Goal: Task Accomplishment & Management: Use online tool/utility

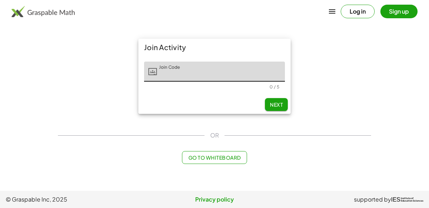
click at [205, 156] on span "Go to Whiteboard" at bounding box center [214, 157] width 53 height 6
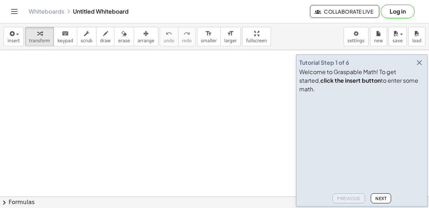
drag, startPoint x: 33, startPoint y: 91, endPoint x: 34, endPoint y: 167, distance: 76.6
drag, startPoint x: 41, startPoint y: 120, endPoint x: 74, endPoint y: 133, distance: 36.0
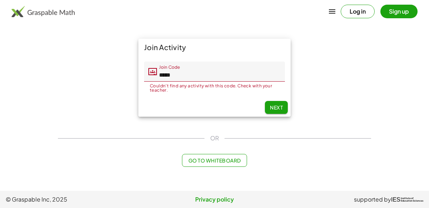
click at [220, 73] on input "*****" at bounding box center [221, 72] width 128 height 20
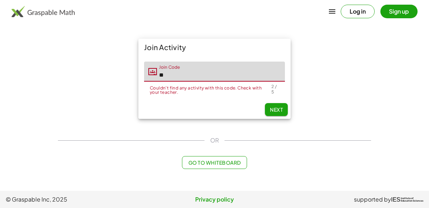
type input "*"
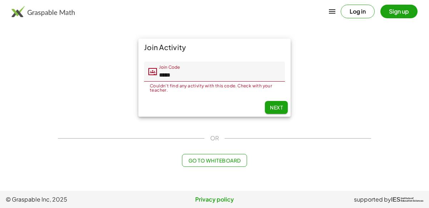
click at [228, 82] on div "Couldn't find any activity with this code. Check with your teacher. 5 / 5" at bounding box center [214, 87] width 141 height 11
click at [225, 72] on input "*****" at bounding box center [221, 72] width 128 height 20
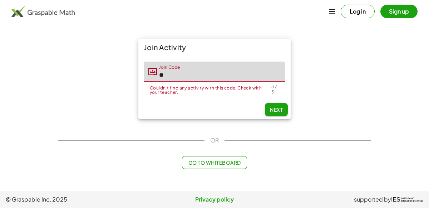
type input "*"
type input "*****"
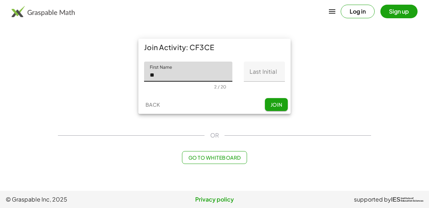
type input "*"
type input "*******"
click at [274, 72] on input "Last Initial" at bounding box center [264, 72] width 41 height 20
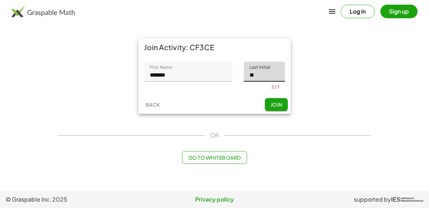
type input "*"
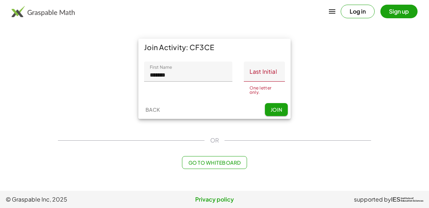
click at [203, 85] on div at bounding box center [188, 86] width 77 height 5
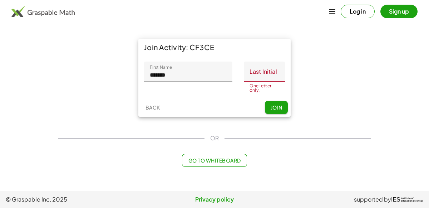
click at [211, 71] on input "*******" at bounding box center [188, 72] width 88 height 20
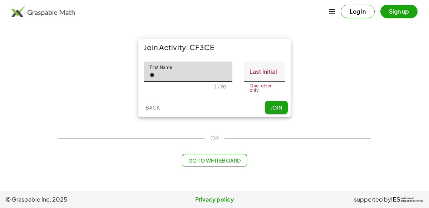
type input "*"
type input "*****"
click at [281, 75] on input "Last Initial" at bounding box center [264, 72] width 41 height 20
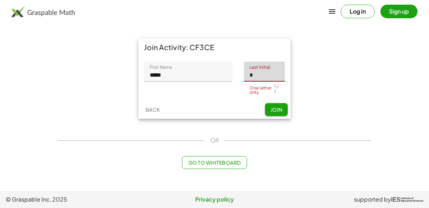
type input "*"
click at [279, 108] on button "Join" at bounding box center [276, 109] width 23 height 13
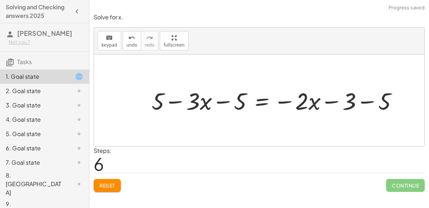
click at [220, 98] on div at bounding box center [277, 100] width 259 height 31
drag, startPoint x: 238, startPoint y: 103, endPoint x: 155, endPoint y: 117, distance: 83.5
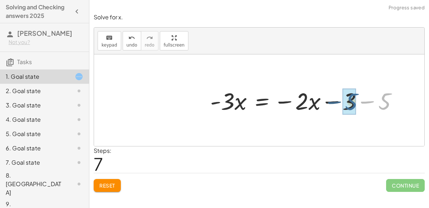
drag, startPoint x: 382, startPoint y: 98, endPoint x: 347, endPoint y: 99, distance: 34.3
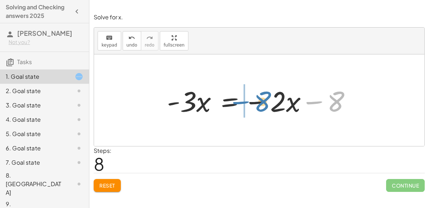
drag, startPoint x: 338, startPoint y: 100, endPoint x: 266, endPoint y: 101, distance: 71.9
click at [266, 101] on div at bounding box center [261, 100] width 197 height 37
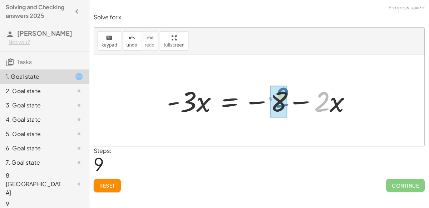
drag, startPoint x: 321, startPoint y: 103, endPoint x: 280, endPoint y: 99, distance: 41.3
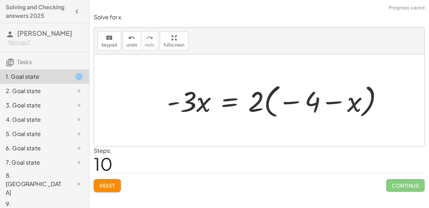
click at [331, 103] on div at bounding box center [277, 100] width 229 height 40
click at [290, 100] on div at bounding box center [277, 100] width 229 height 40
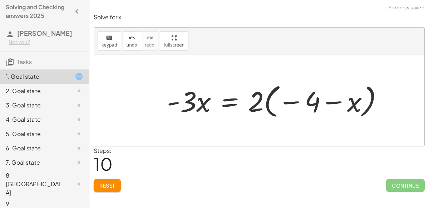
click at [290, 100] on div at bounding box center [277, 100] width 229 height 40
click at [290, 101] on div at bounding box center [277, 100] width 229 height 40
click at [337, 99] on div at bounding box center [277, 100] width 229 height 40
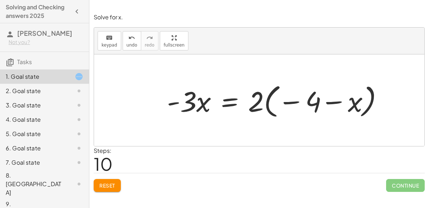
click at [337, 99] on div at bounding box center [277, 100] width 229 height 40
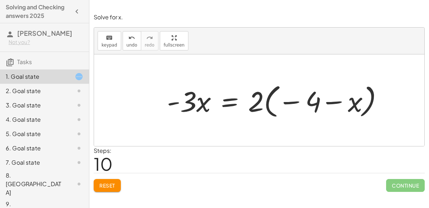
click at [337, 99] on div at bounding box center [277, 100] width 229 height 40
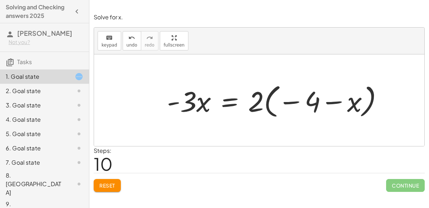
click at [337, 99] on div at bounding box center [277, 100] width 229 height 40
click at [329, 101] on div at bounding box center [277, 100] width 229 height 40
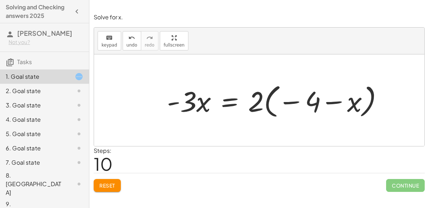
click at [329, 101] on div at bounding box center [277, 100] width 229 height 40
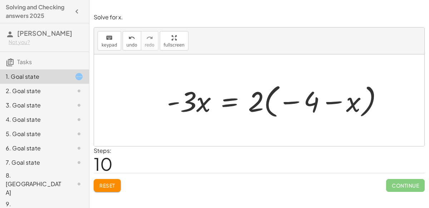
click at [329, 101] on div at bounding box center [277, 100] width 229 height 40
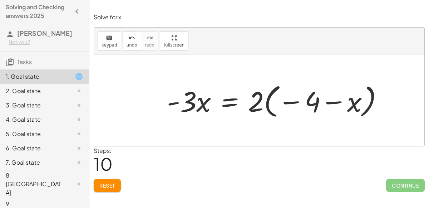
click at [303, 99] on div at bounding box center [277, 100] width 229 height 40
click at [331, 104] on div at bounding box center [277, 100] width 229 height 40
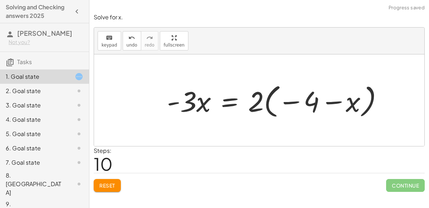
click at [331, 104] on div at bounding box center [277, 100] width 229 height 40
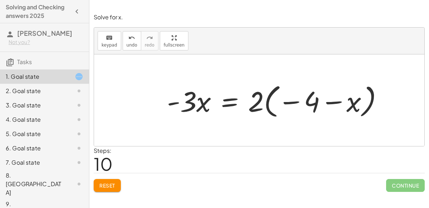
click at [331, 104] on div at bounding box center [277, 100] width 229 height 40
click at [257, 105] on div at bounding box center [277, 100] width 229 height 40
click at [268, 100] on div at bounding box center [277, 100] width 229 height 40
click at [260, 101] on div at bounding box center [277, 100] width 229 height 40
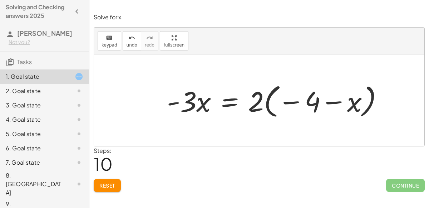
click at [260, 101] on div at bounding box center [277, 100] width 229 height 40
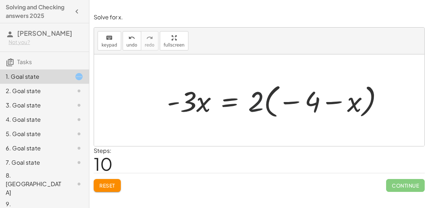
click at [259, 99] on div at bounding box center [277, 100] width 229 height 40
click at [181, 106] on div at bounding box center [277, 100] width 229 height 40
click at [111, 184] on span "Reset" at bounding box center [107, 185] width 16 height 6
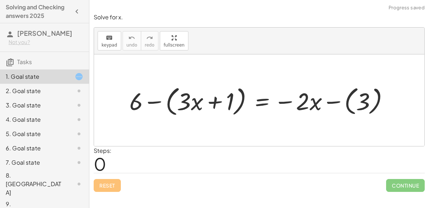
click at [47, 173] on div "8. [GEOGRAPHIC_DATA]" at bounding box center [35, 184] width 58 height 26
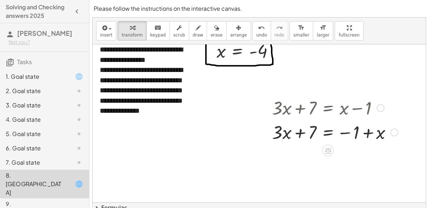
scroll to position [1, 0]
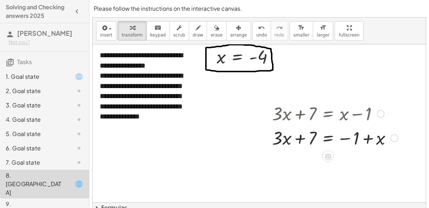
click at [24, 78] on div "1. Goal state" at bounding box center [35, 76] width 58 height 9
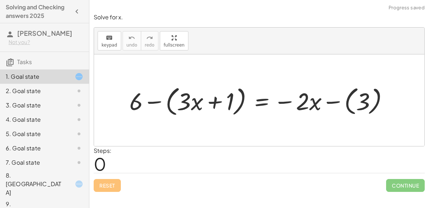
click at [26, 89] on div "2. Goal state" at bounding box center [35, 91] width 58 height 9
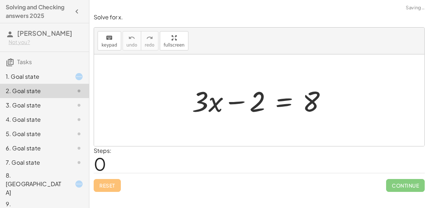
click at [30, 102] on div "3. Goal state" at bounding box center [35, 105] width 58 height 9
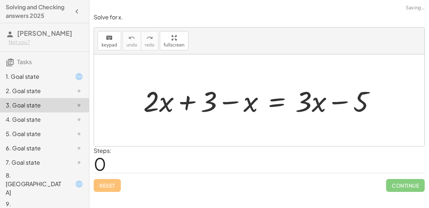
click at [30, 89] on div "2. Goal state" at bounding box center [35, 91] width 58 height 9
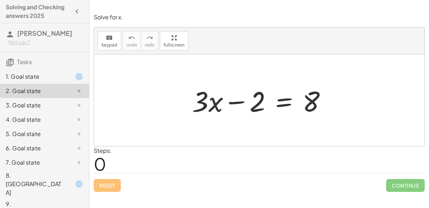
click at [30, 106] on div "3. Goal state" at bounding box center [35, 105] width 58 height 9
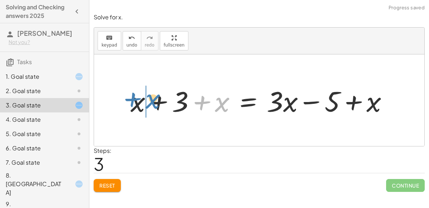
drag, startPoint x: 216, startPoint y: 98, endPoint x: 152, endPoint y: 94, distance: 64.1
click at [152, 94] on div at bounding box center [262, 100] width 270 height 37
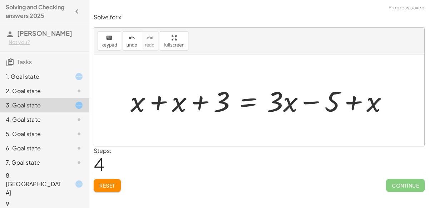
click at [155, 102] on div at bounding box center [262, 100] width 270 height 37
click at [254, 101] on div at bounding box center [275, 100] width 245 height 37
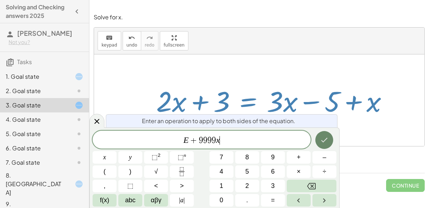
click at [326, 148] on button "Done" at bounding box center [325, 140] width 18 height 18
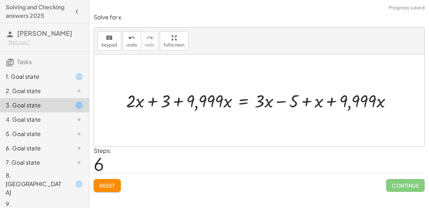
click at [181, 100] on div at bounding box center [262, 100] width 279 height 24
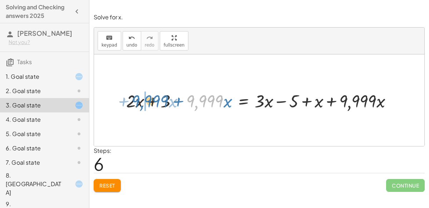
drag, startPoint x: 196, startPoint y: 100, endPoint x: 142, endPoint y: 100, distance: 54.7
click at [142, 100] on div at bounding box center [262, 100] width 279 height 24
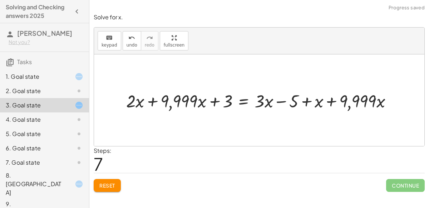
click at [152, 97] on div at bounding box center [262, 100] width 279 height 24
click at [328, 104] on div at bounding box center [277, 100] width 249 height 24
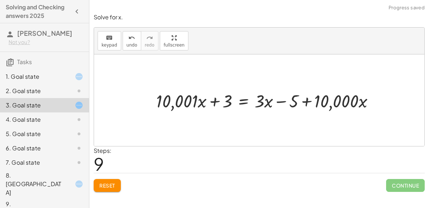
click at [304, 101] on div at bounding box center [268, 100] width 231 height 24
click at [285, 102] on div at bounding box center [268, 100] width 231 height 24
click at [261, 109] on div at bounding box center [268, 100] width 231 height 24
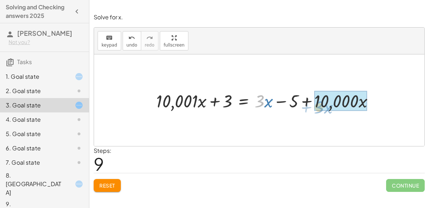
drag, startPoint x: 264, startPoint y: 104, endPoint x: 324, endPoint y: 110, distance: 61.2
click at [324, 110] on div at bounding box center [268, 100] width 231 height 24
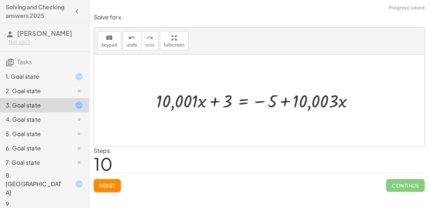
click at [214, 97] on div at bounding box center [258, 100] width 211 height 24
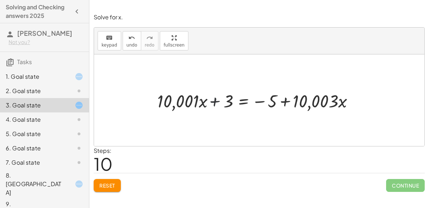
click at [214, 97] on div at bounding box center [258, 100] width 211 height 24
click at [239, 106] on div at bounding box center [258, 100] width 211 height 24
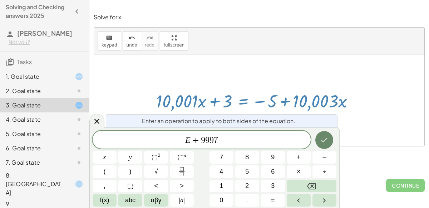
click at [332, 140] on button "Done" at bounding box center [325, 140] width 18 height 18
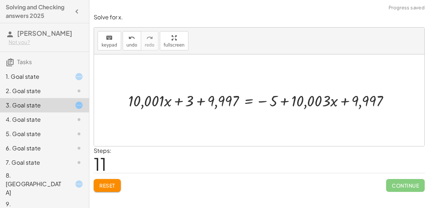
click at [198, 100] on div at bounding box center [262, 100] width 275 height 21
click at [284, 103] on div at bounding box center [270, 100] width 259 height 21
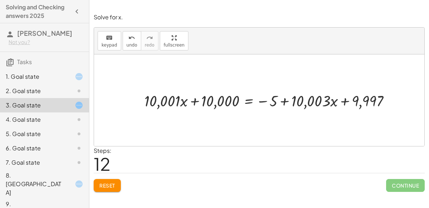
click at [346, 102] on div at bounding box center [270, 100] width 259 height 21
click at [347, 102] on div at bounding box center [270, 100] width 259 height 21
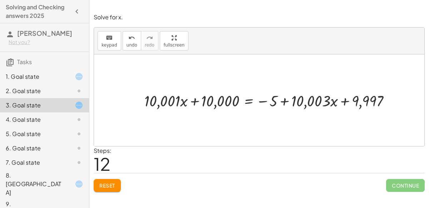
click at [347, 102] on div at bounding box center [270, 100] width 259 height 21
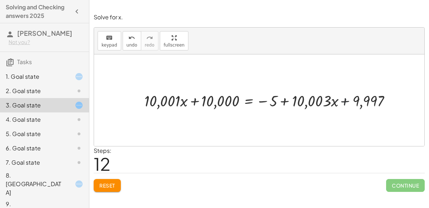
click at [347, 102] on div at bounding box center [270, 100] width 259 height 21
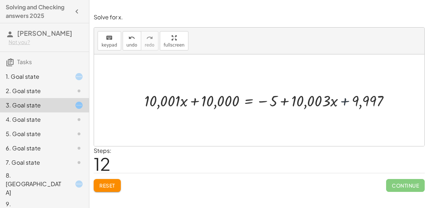
click at [347, 102] on div at bounding box center [270, 100] width 259 height 21
drag, startPoint x: 272, startPoint y: 101, endPoint x: 362, endPoint y: 96, distance: 90.3
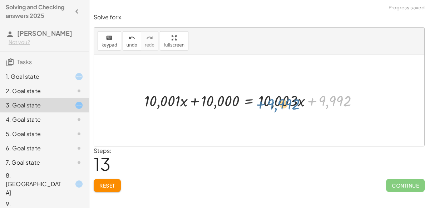
drag, startPoint x: 327, startPoint y: 97, endPoint x: 274, endPoint y: 101, distance: 53.1
click at [274, 101] on div at bounding box center [254, 100] width 227 height 21
click at [60, 73] on div "1. Goal state" at bounding box center [35, 76] width 58 height 9
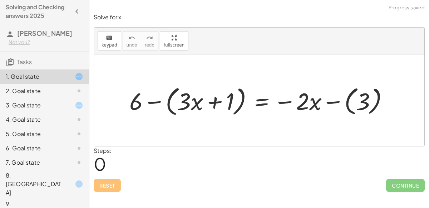
click at [150, 98] on div at bounding box center [262, 100] width 272 height 35
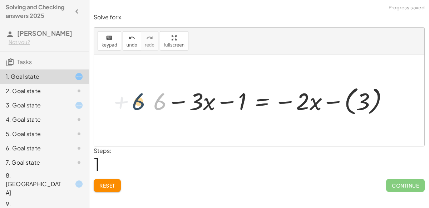
drag, startPoint x: 160, startPoint y: 100, endPoint x: 132, endPoint y: 102, distance: 28.7
drag, startPoint x: 204, startPoint y: 102, endPoint x: 230, endPoint y: 107, distance: 26.6
click at [230, 107] on div at bounding box center [274, 100] width 248 height 34
click at [235, 101] on div at bounding box center [274, 100] width 248 height 34
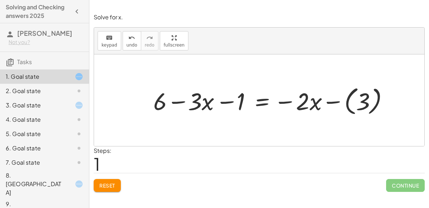
click at [235, 101] on div at bounding box center [274, 100] width 248 height 34
click at [331, 102] on div at bounding box center [274, 100] width 248 height 34
click at [331, 102] on div at bounding box center [262, 99] width 225 height 31
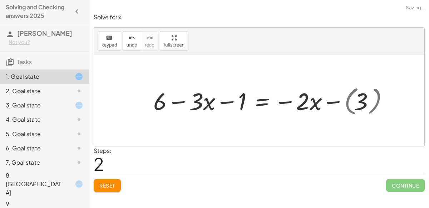
click at [331, 102] on div at bounding box center [262, 99] width 225 height 31
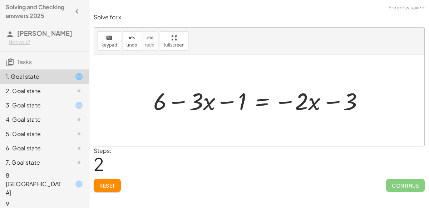
click at [331, 102] on div at bounding box center [262, 99] width 225 height 31
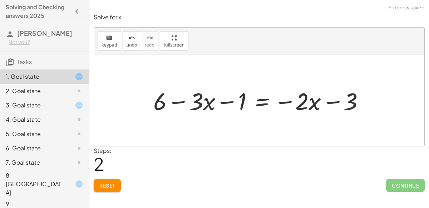
click at [331, 102] on div at bounding box center [262, 99] width 225 height 31
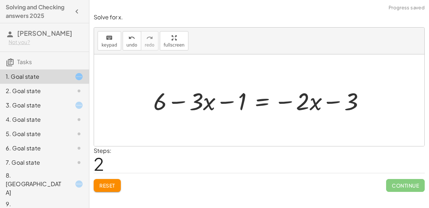
click at [331, 102] on div at bounding box center [262, 99] width 225 height 31
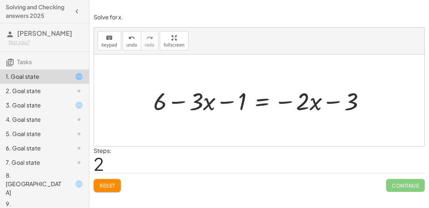
click at [331, 102] on div at bounding box center [262, 99] width 225 height 31
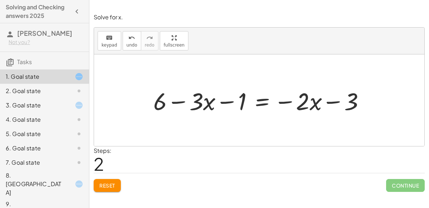
click at [331, 102] on div at bounding box center [262, 99] width 225 height 31
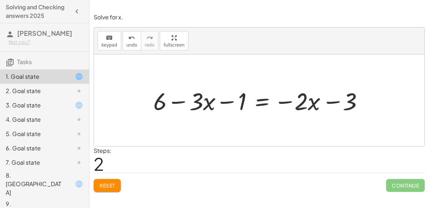
click at [331, 102] on div at bounding box center [262, 99] width 225 height 31
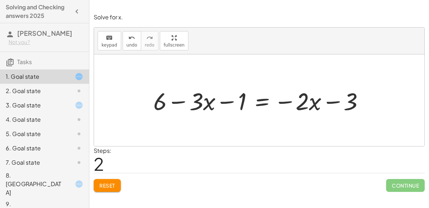
click at [331, 102] on div at bounding box center [262, 99] width 225 height 31
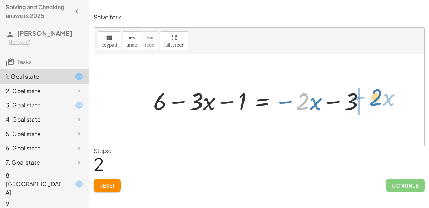
drag, startPoint x: 308, startPoint y: 103, endPoint x: 382, endPoint y: 99, distance: 74.1
click at [382, 99] on div "+ 6 − ( + · 3 · x + 1 ) = − · 2 · x − ( 3 ) + 6 − · 3 · x − 1 = − · 2 · x − ( 3…" at bounding box center [259, 100] width 331 height 92
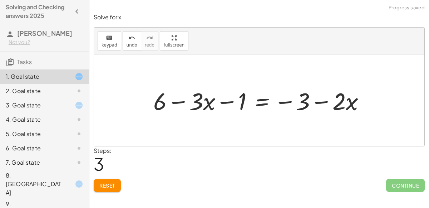
click at [317, 98] on div at bounding box center [262, 99] width 225 height 31
click at [288, 101] on div at bounding box center [262, 99] width 225 height 31
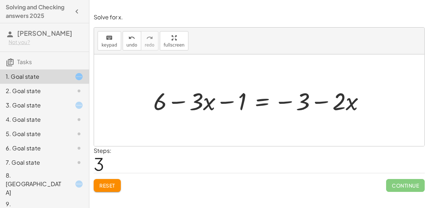
click at [271, 97] on div at bounding box center [262, 99] width 225 height 31
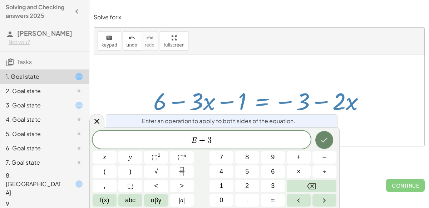
click at [324, 140] on icon "Done" at bounding box center [324, 140] width 9 height 9
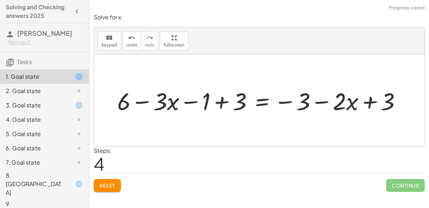
click at [226, 96] on div at bounding box center [262, 99] width 297 height 31
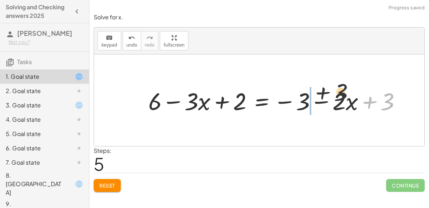
drag, startPoint x: 385, startPoint y: 101, endPoint x: 327, endPoint y: 97, distance: 57.7
click at [327, 97] on div at bounding box center [278, 99] width 266 height 31
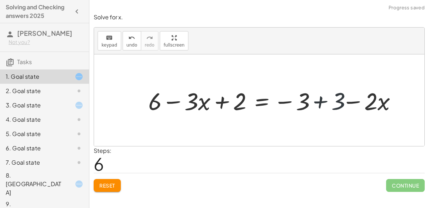
click at [312, 101] on div at bounding box center [278, 99] width 266 height 31
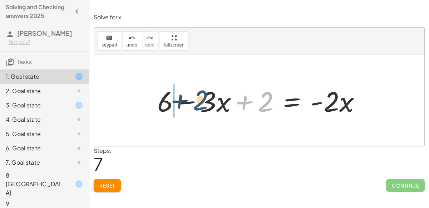
drag, startPoint x: 260, startPoint y: 104, endPoint x: 194, endPoint y: 103, distance: 65.8
click at [194, 103] on div at bounding box center [262, 100] width 216 height 37
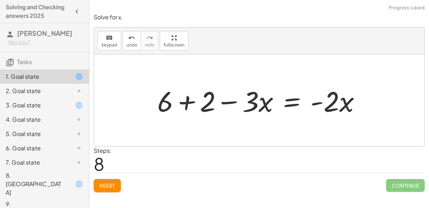
click at [183, 100] on div at bounding box center [262, 100] width 216 height 37
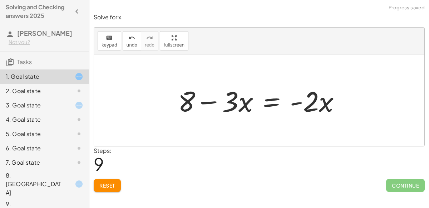
click at [267, 107] on div at bounding box center [262, 100] width 175 height 37
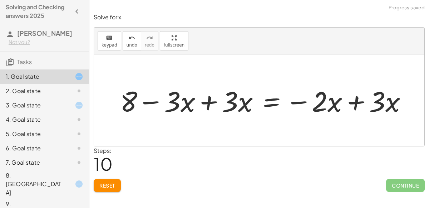
click at [208, 105] on div at bounding box center [267, 100] width 300 height 37
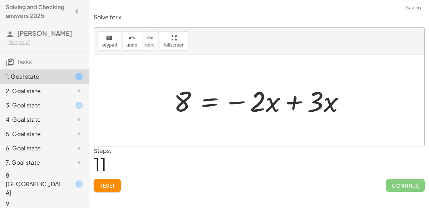
click at [296, 106] on div at bounding box center [262, 100] width 184 height 37
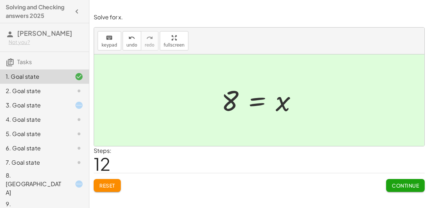
click at [415, 189] on button "Continue" at bounding box center [405, 185] width 39 height 13
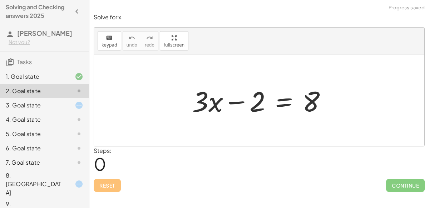
click at [240, 102] on div at bounding box center [262, 100] width 147 height 37
click at [304, 104] on div at bounding box center [262, 100] width 147 height 37
click at [285, 99] on div at bounding box center [262, 100] width 147 height 37
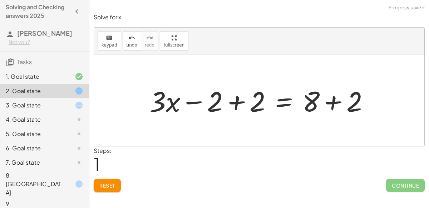
click at [234, 110] on div at bounding box center [262, 100] width 233 height 37
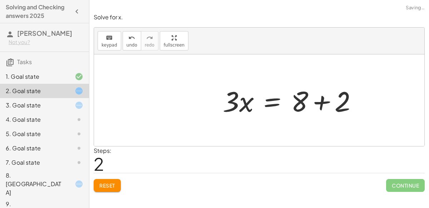
click at [328, 108] on div at bounding box center [292, 100] width 147 height 37
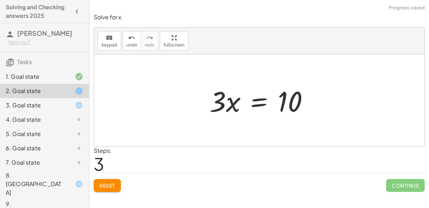
click at [256, 103] on div at bounding box center [262, 100] width 112 height 37
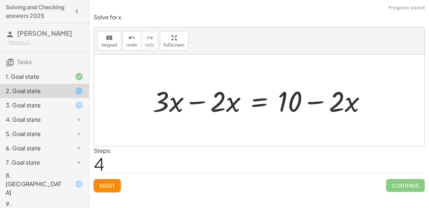
click at [196, 104] on div at bounding box center [262, 100] width 226 height 37
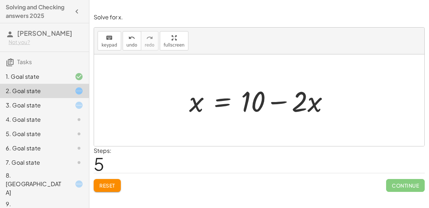
click at [225, 104] on div at bounding box center [262, 100] width 153 height 37
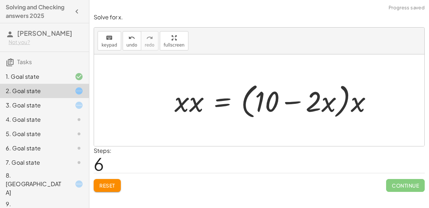
click at [185, 105] on div at bounding box center [276, 100] width 211 height 41
click at [194, 103] on div at bounding box center [276, 100] width 211 height 41
drag, startPoint x: 194, startPoint y: 103, endPoint x: 196, endPoint y: 100, distance: 4.4
click at [196, 100] on div at bounding box center [278, 100] width 205 height 41
click at [334, 110] on div at bounding box center [278, 100] width 205 height 41
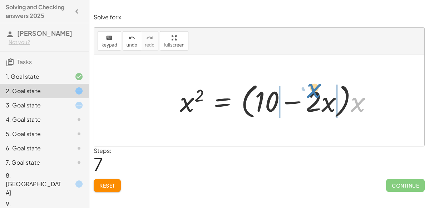
drag, startPoint x: 363, startPoint y: 100, endPoint x: 327, endPoint y: 94, distance: 37.1
click at [327, 94] on div at bounding box center [278, 100] width 205 height 41
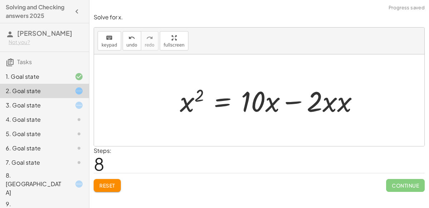
click at [344, 95] on div at bounding box center [272, 100] width 192 height 37
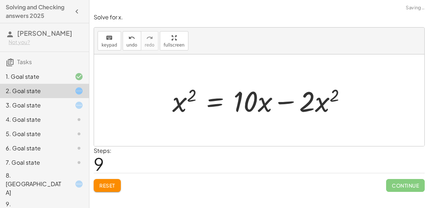
click at [251, 109] on div at bounding box center [262, 100] width 186 height 37
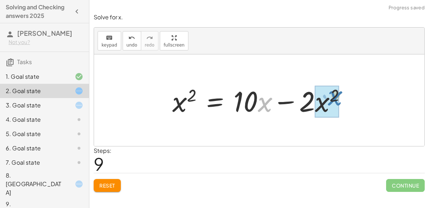
drag, startPoint x: 259, startPoint y: 106, endPoint x: 330, endPoint y: 104, distance: 70.5
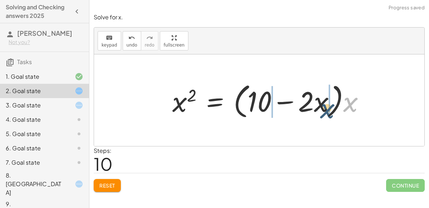
drag, startPoint x: 356, startPoint y: 101, endPoint x: 324, endPoint y: 106, distance: 32.7
click at [324, 106] on div at bounding box center [271, 100] width 205 height 41
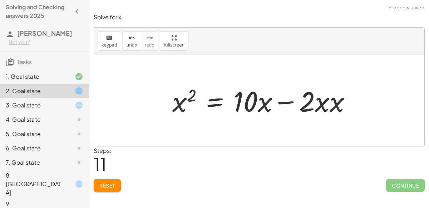
click at [324, 106] on div at bounding box center [265, 100] width 192 height 37
click at [316, 106] on div at bounding box center [265, 100] width 192 height 37
click at [321, 100] on div at bounding box center [265, 100] width 192 height 37
click at [326, 102] on div at bounding box center [265, 100] width 192 height 37
click at [309, 102] on div at bounding box center [265, 100] width 192 height 37
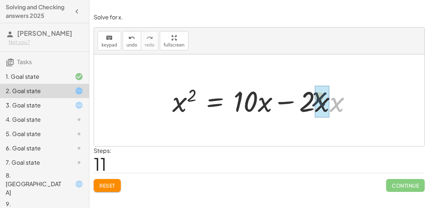
drag, startPoint x: 333, startPoint y: 103, endPoint x: 315, endPoint y: 98, distance: 18.9
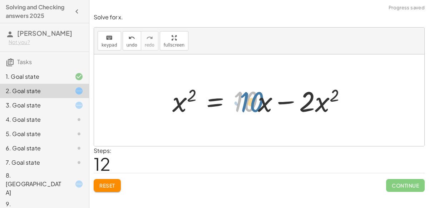
drag, startPoint x: 244, startPoint y: 97, endPoint x: 249, endPoint y: 99, distance: 5.0
click at [249, 99] on div at bounding box center [262, 100] width 186 height 37
click at [280, 100] on div at bounding box center [262, 100] width 186 height 37
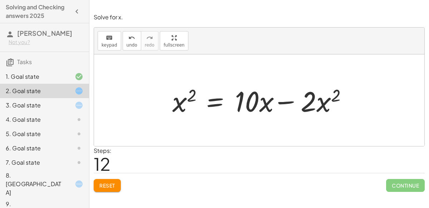
click at [280, 100] on div at bounding box center [262, 100] width 186 height 37
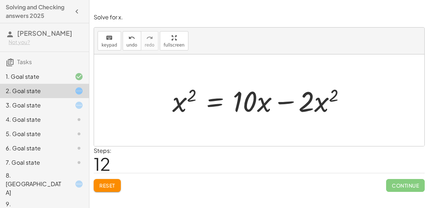
click at [280, 100] on div at bounding box center [262, 100] width 186 height 37
click at [117, 186] on button "Reset" at bounding box center [107, 185] width 27 height 13
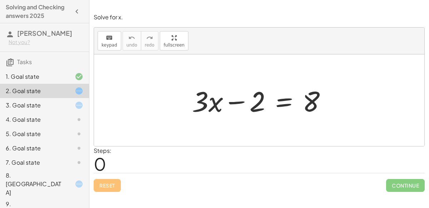
click at [286, 104] on div at bounding box center [262, 100] width 147 height 37
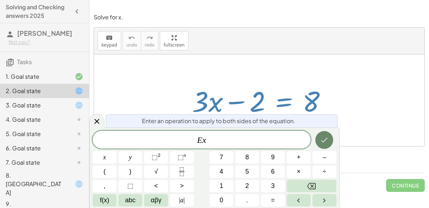
click at [316, 138] on button "Done" at bounding box center [325, 140] width 18 height 18
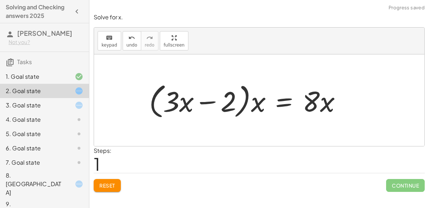
click at [327, 109] on div at bounding box center [248, 100] width 205 height 41
drag, startPoint x: 327, startPoint y: 109, endPoint x: 316, endPoint y: 103, distance: 12.5
click at [316, 103] on div at bounding box center [248, 100] width 205 height 41
click at [261, 103] on div at bounding box center [248, 100] width 205 height 41
click at [213, 103] on div at bounding box center [248, 100] width 205 height 41
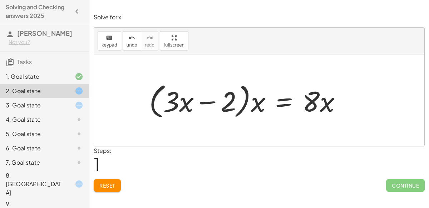
click at [259, 106] on div at bounding box center [248, 100] width 205 height 41
drag, startPoint x: 184, startPoint y: 95, endPoint x: 250, endPoint y: 94, distance: 66.2
click at [250, 94] on div at bounding box center [248, 100] width 205 height 41
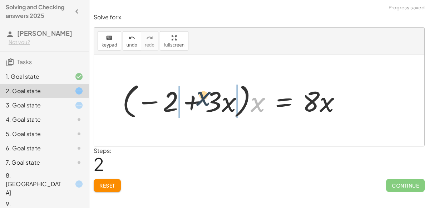
drag, startPoint x: 255, startPoint y: 102, endPoint x: 212, endPoint y: 98, distance: 43.8
click at [212, 98] on div at bounding box center [235, 100] width 232 height 41
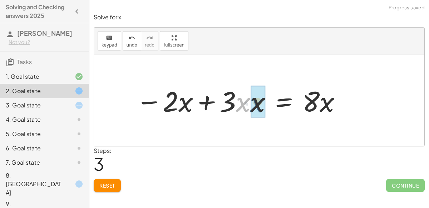
drag, startPoint x: 238, startPoint y: 102, endPoint x: 250, endPoint y: 103, distance: 12.2
click at [250, 103] on div at bounding box center [239, 100] width 214 height 37
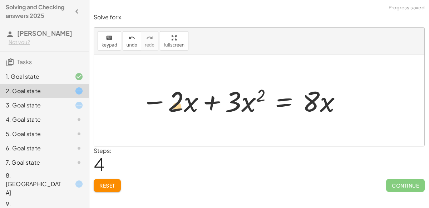
drag, startPoint x: 171, startPoint y: 103, endPoint x: 173, endPoint y: 108, distance: 5.2
click at [173, 108] on div at bounding box center [242, 100] width 208 height 37
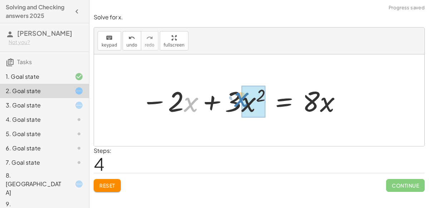
drag, startPoint x: 188, startPoint y: 108, endPoint x: 242, endPoint y: 102, distance: 54.3
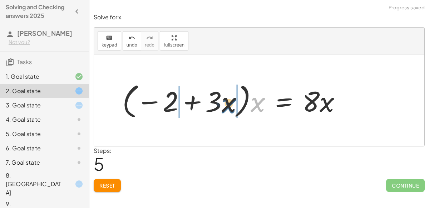
drag, startPoint x: 254, startPoint y: 100, endPoint x: 224, endPoint y: 97, distance: 29.9
click at [224, 97] on div at bounding box center [235, 100] width 232 height 41
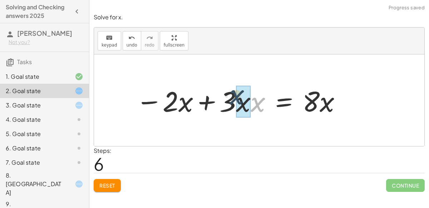
drag, startPoint x: 259, startPoint y: 101, endPoint x: 238, endPoint y: 93, distance: 22.6
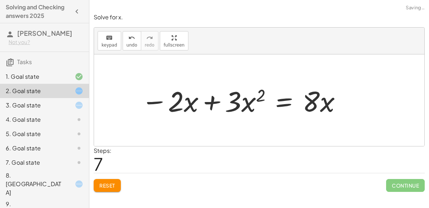
click at [212, 98] on div at bounding box center [242, 100] width 208 height 37
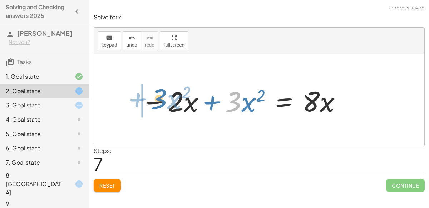
drag, startPoint x: 229, startPoint y: 103, endPoint x: 142, endPoint y: 104, distance: 87.7
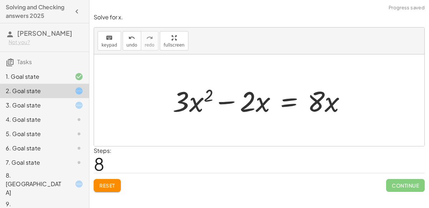
click at [226, 101] on div at bounding box center [262, 100] width 186 height 37
click at [129, 36] on icon "undo" at bounding box center [131, 38] width 7 height 9
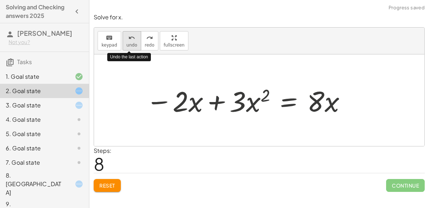
click at [129, 36] on icon "undo" at bounding box center [131, 38] width 7 height 9
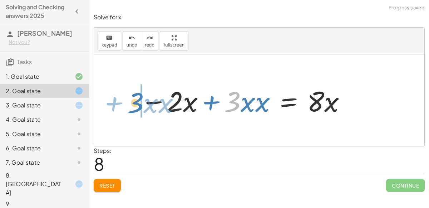
drag, startPoint x: 233, startPoint y: 104, endPoint x: 136, endPoint y: 105, distance: 97.7
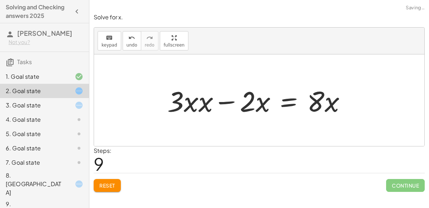
click at [224, 103] on div at bounding box center [260, 100] width 192 height 37
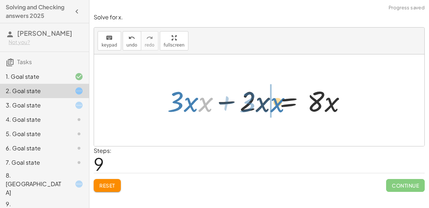
drag, startPoint x: 199, startPoint y: 101, endPoint x: 270, endPoint y: 103, distance: 71.2
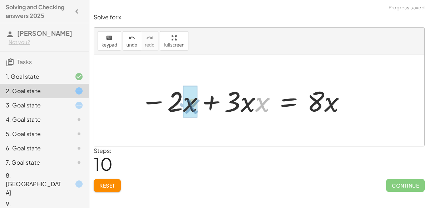
drag, startPoint x: 260, startPoint y: 102, endPoint x: 187, endPoint y: 104, distance: 72.6
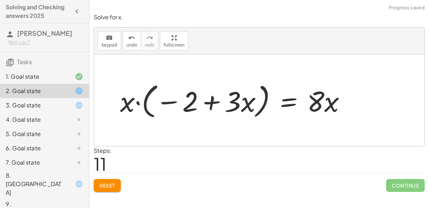
click at [207, 102] on div at bounding box center [236, 100] width 239 height 41
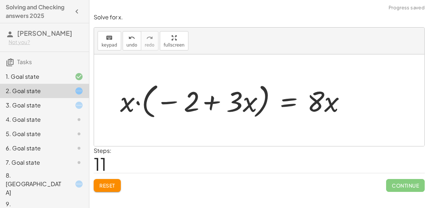
click at [207, 102] on div at bounding box center [236, 100] width 239 height 41
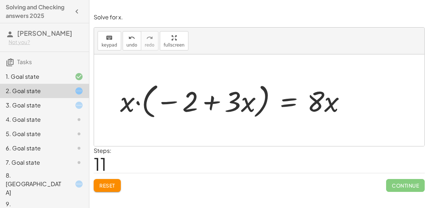
click at [135, 99] on div at bounding box center [236, 100] width 239 height 41
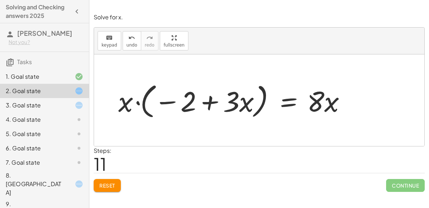
click at [137, 103] on div at bounding box center [236, 100] width 239 height 41
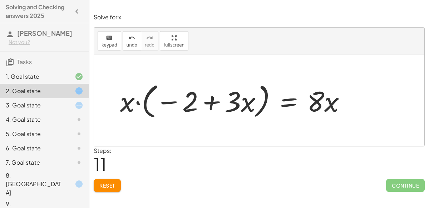
click at [137, 103] on div at bounding box center [236, 100] width 239 height 41
click at [137, 103] on div "+ · 3 · x − 2 = 8 · ( + · 3 · x − 2 ) · x = · 8 · x · ( − 2 + · 3 · x ) · x = ·…" at bounding box center [233, 100] width 248 height 45
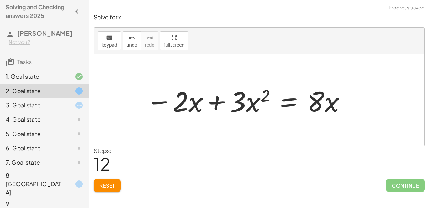
click at [195, 102] on div at bounding box center [246, 100] width 208 height 37
click at [252, 102] on div at bounding box center [246, 100] width 208 height 37
click at [110, 186] on span "Reset" at bounding box center [107, 185] width 16 height 6
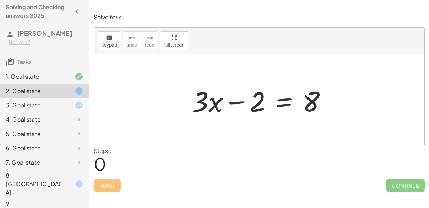
click at [288, 93] on div at bounding box center [262, 100] width 147 height 37
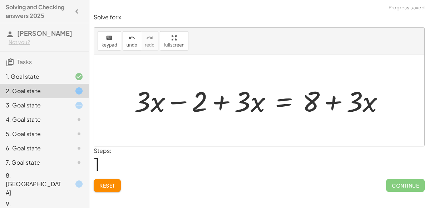
click at [224, 99] on div at bounding box center [262, 100] width 263 height 37
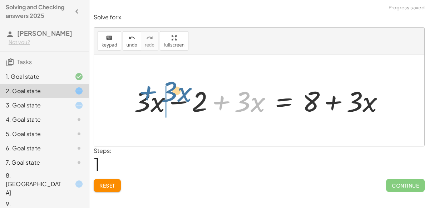
drag, startPoint x: 222, startPoint y: 101, endPoint x: 131, endPoint y: 92, distance: 90.9
click at [131, 92] on div at bounding box center [262, 100] width 263 height 37
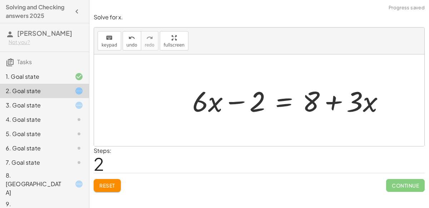
click at [111, 183] on span "Reset" at bounding box center [107, 185] width 16 height 6
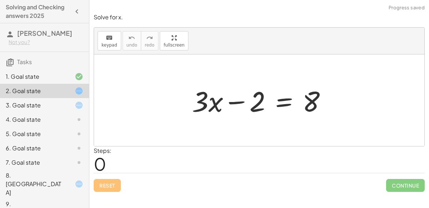
click at [286, 102] on div at bounding box center [262, 100] width 147 height 37
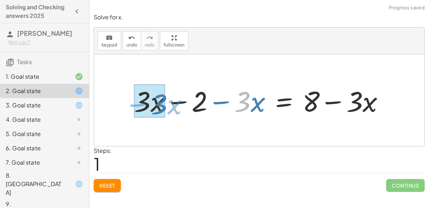
drag, startPoint x: 244, startPoint y: 106, endPoint x: 157, endPoint y: 109, distance: 87.3
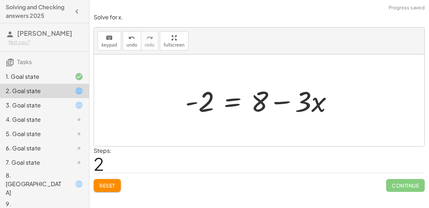
click at [280, 102] on div at bounding box center [262, 100] width 161 height 37
drag, startPoint x: 263, startPoint y: 102, endPoint x: 357, endPoint y: 103, distance: 93.7
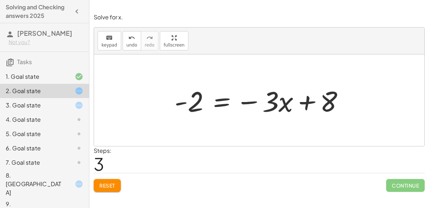
click at [215, 104] on div at bounding box center [262, 100] width 182 height 37
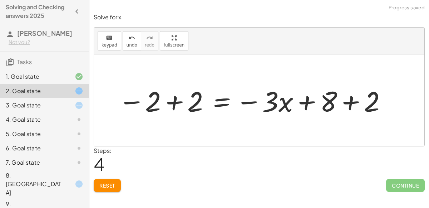
click at [168, 100] on div at bounding box center [253, 100] width 276 height 37
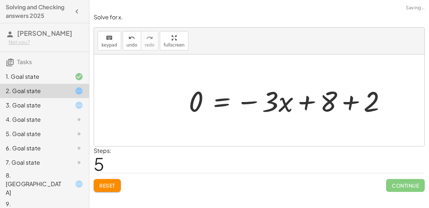
click at [349, 104] on div at bounding box center [290, 100] width 210 height 37
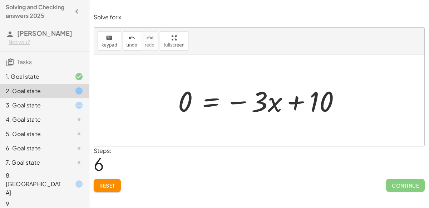
click at [212, 103] on div at bounding box center [262, 100] width 175 height 37
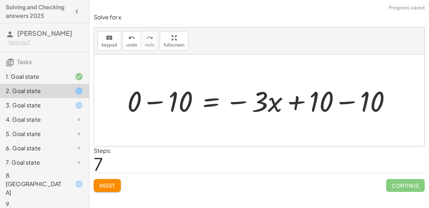
click at [157, 104] on div at bounding box center [262, 100] width 277 height 37
click at [353, 94] on div at bounding box center [276, 100] width 249 height 37
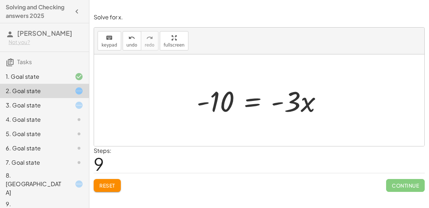
click at [292, 102] on div at bounding box center [262, 100] width 138 height 37
click at [248, 106] on div at bounding box center [262, 100] width 138 height 37
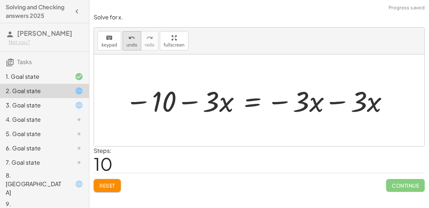
click at [131, 44] on span "undo" at bounding box center [132, 45] width 11 height 5
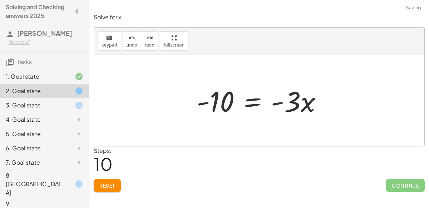
click at [253, 99] on div at bounding box center [262, 100] width 138 height 37
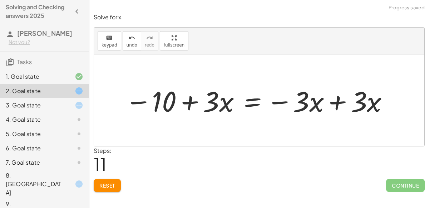
click at [332, 102] on div at bounding box center [258, 100] width 272 height 37
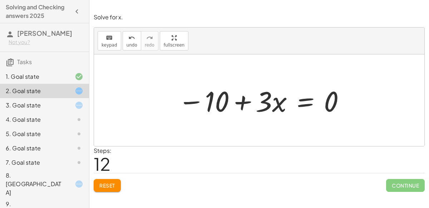
click at [309, 98] on div at bounding box center [262, 100] width 175 height 37
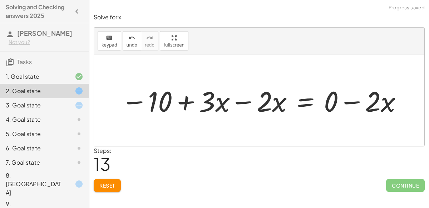
click at [249, 100] on div at bounding box center [262, 100] width 289 height 37
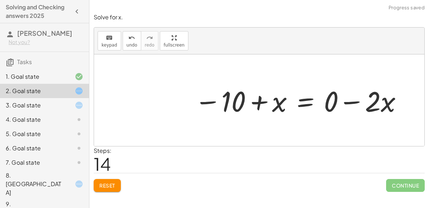
click at [262, 102] on div at bounding box center [299, 100] width 216 height 37
click at [361, 101] on div at bounding box center [299, 100] width 216 height 37
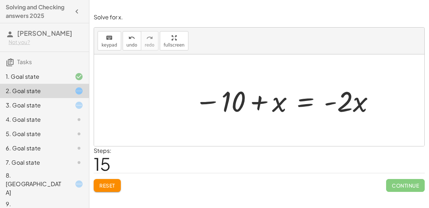
click at [255, 108] on div at bounding box center [285, 100] width 188 height 37
click at [299, 100] on div at bounding box center [285, 100] width 188 height 37
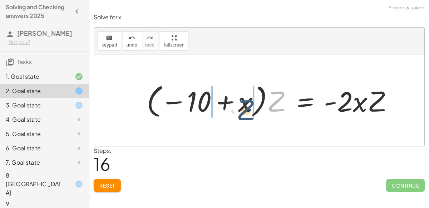
drag, startPoint x: 279, startPoint y: 101, endPoint x: 233, endPoint y: 108, distance: 46.8
click at [233, 108] on div at bounding box center [273, 100] width 260 height 40
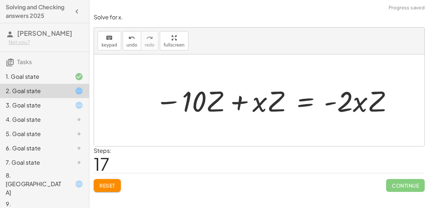
click at [260, 103] on div at bounding box center [275, 100] width 247 height 37
click at [267, 100] on div at bounding box center [275, 100] width 247 height 37
click at [219, 96] on div at bounding box center [275, 100] width 247 height 37
click at [229, 94] on div at bounding box center [275, 100] width 247 height 37
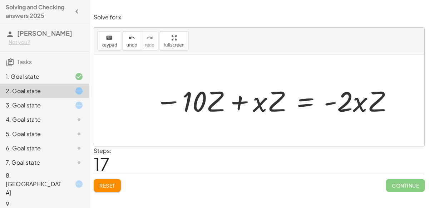
click at [229, 95] on div at bounding box center [275, 100] width 247 height 37
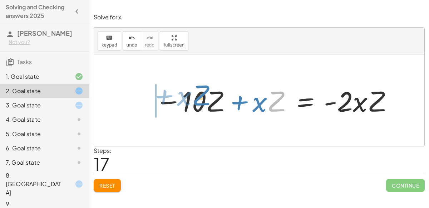
drag, startPoint x: 274, startPoint y: 106, endPoint x: 200, endPoint y: 101, distance: 74.6
click at [200, 101] on div at bounding box center [275, 100] width 247 height 37
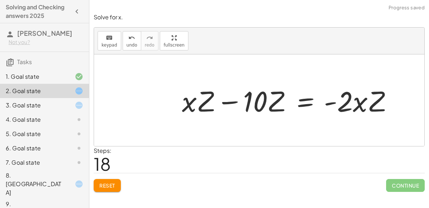
click at [254, 97] on div at bounding box center [291, 100] width 225 height 37
click at [233, 98] on div at bounding box center [291, 100] width 225 height 37
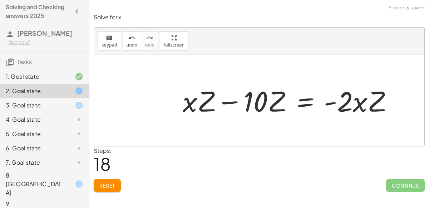
click at [233, 98] on div at bounding box center [291, 100] width 225 height 37
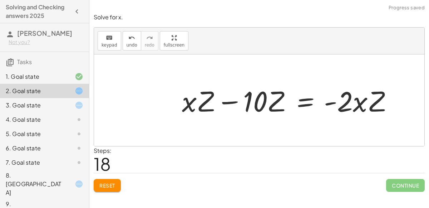
click at [233, 98] on div at bounding box center [291, 100] width 225 height 37
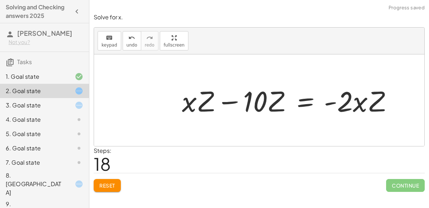
click at [233, 98] on div at bounding box center [291, 100] width 225 height 37
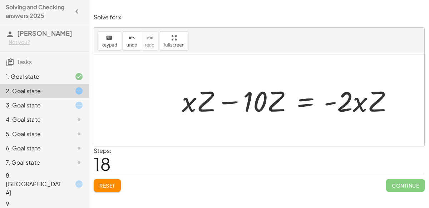
click at [233, 98] on div at bounding box center [291, 100] width 225 height 37
click at [0, 0] on div "Solve for x. keyboard keypad undo undo redo redo fullscreen + · 3 · x − 2 = 8 +…" at bounding box center [0, 0] width 0 height 0
click at [109, 185] on span "Reset" at bounding box center [107, 185] width 16 height 6
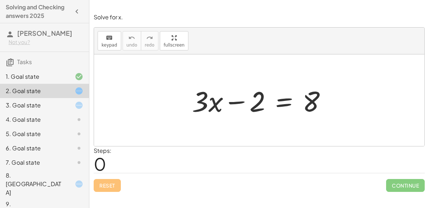
click at [29, 127] on div "3. Goal state" at bounding box center [44, 134] width 89 height 14
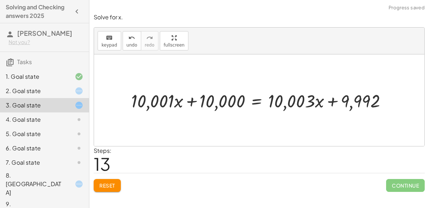
click at [116, 187] on button "Reset" at bounding box center [107, 185] width 27 height 13
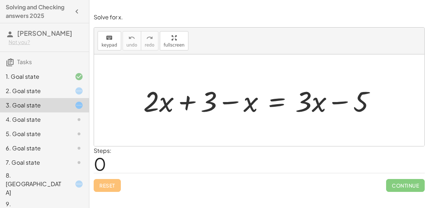
click at [188, 108] on div at bounding box center [262, 100] width 245 height 37
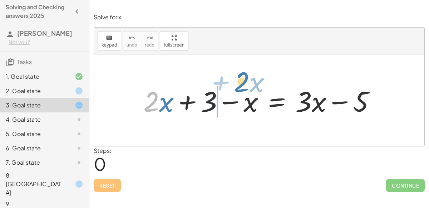
drag, startPoint x: 159, startPoint y: 108, endPoint x: 246, endPoint y: 87, distance: 89.6
click at [246, 87] on div at bounding box center [262, 100] width 245 height 37
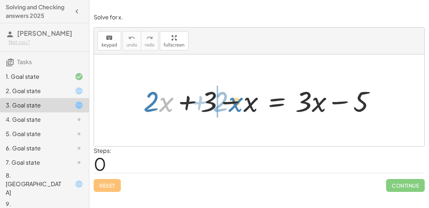
drag, startPoint x: 167, startPoint y: 104, endPoint x: 234, endPoint y: 103, distance: 66.5
click at [234, 103] on div at bounding box center [262, 100] width 245 height 37
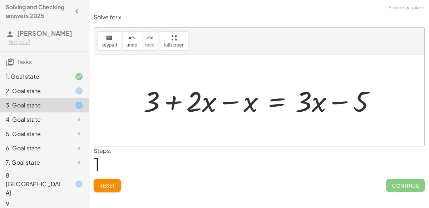
click at [232, 100] on div at bounding box center [262, 100] width 245 height 37
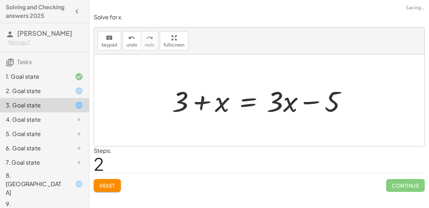
click at [200, 99] on div at bounding box center [262, 100] width 188 height 37
click at [249, 96] on div at bounding box center [262, 100] width 188 height 37
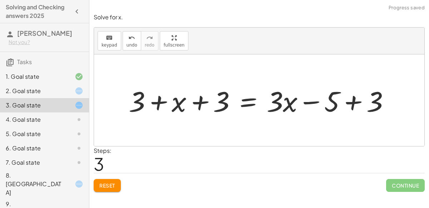
click at [355, 101] on div at bounding box center [262, 100] width 274 height 37
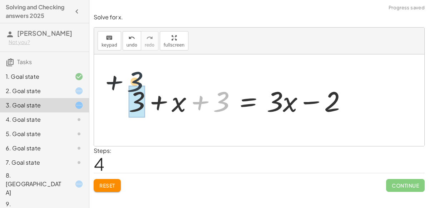
drag, startPoint x: 217, startPoint y: 103, endPoint x: 131, endPoint y: 89, distance: 87.3
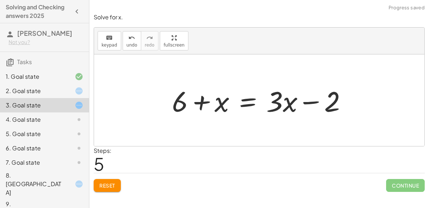
click at [255, 97] on div at bounding box center [262, 100] width 188 height 37
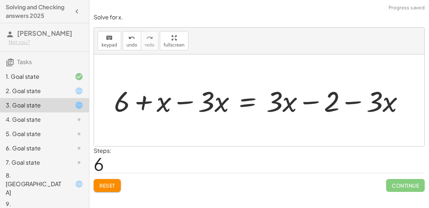
click at [188, 97] on div at bounding box center [262, 100] width 303 height 37
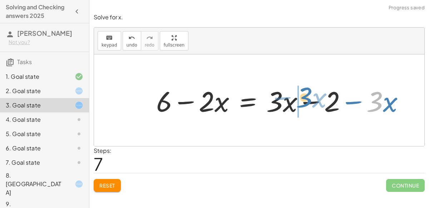
drag, startPoint x: 380, startPoint y: 101, endPoint x: 309, endPoint y: 97, distance: 71.0
click at [309, 97] on div at bounding box center [283, 100] width 261 height 37
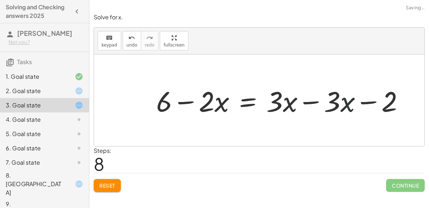
click at [308, 99] on div at bounding box center [283, 100] width 261 height 37
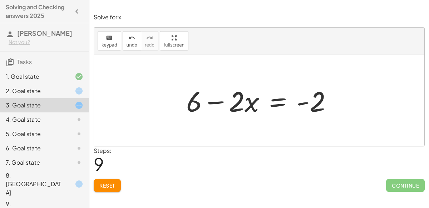
click at [280, 102] on div at bounding box center [262, 100] width 159 height 37
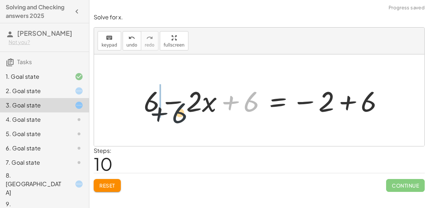
drag, startPoint x: 247, startPoint y: 104, endPoint x: 163, endPoint y: 115, distance: 84.4
click at [163, 115] on div at bounding box center [266, 100] width 253 height 37
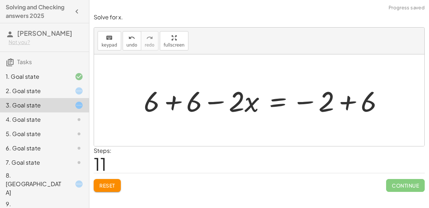
click at [165, 104] on div at bounding box center [266, 100] width 253 height 37
click at [219, 101] on div at bounding box center [283, 100] width 220 height 37
click at [350, 98] on div at bounding box center [283, 100] width 220 height 37
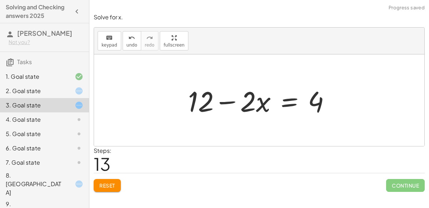
click at [288, 101] on div at bounding box center [262, 100] width 155 height 37
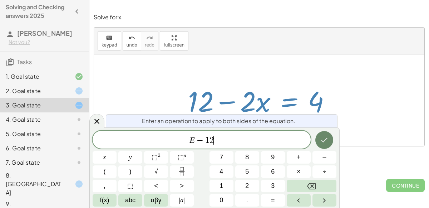
click at [329, 136] on button "Done" at bounding box center [325, 140] width 18 height 18
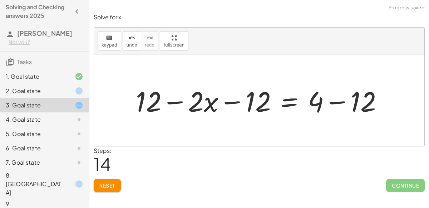
click at [217, 101] on div at bounding box center [262, 100] width 260 height 37
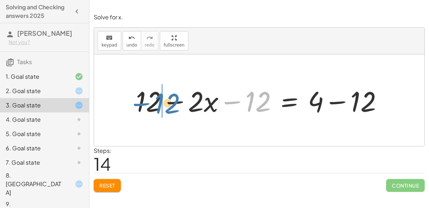
drag, startPoint x: 250, startPoint y: 97, endPoint x: 155, endPoint y: 99, distance: 94.8
click at [155, 99] on div at bounding box center [262, 100] width 260 height 37
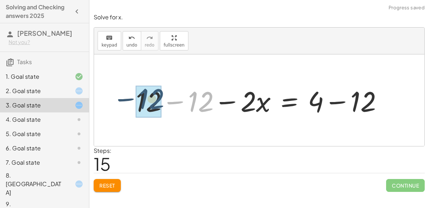
drag, startPoint x: 205, startPoint y: 99, endPoint x: 155, endPoint y: 96, distance: 50.2
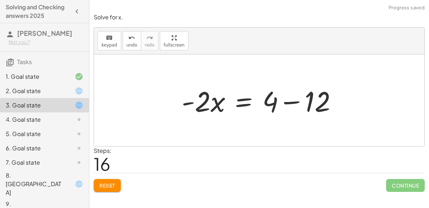
click at [291, 99] on div at bounding box center [262, 100] width 168 height 37
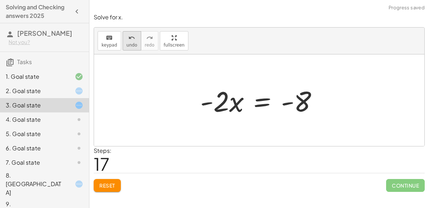
click at [128, 39] on icon "undo" at bounding box center [131, 38] width 7 height 9
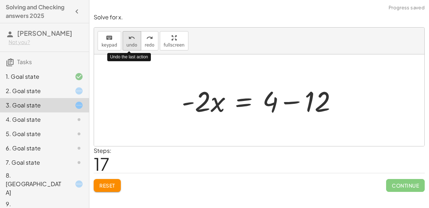
click at [128, 39] on icon "undo" at bounding box center [131, 38] width 7 height 9
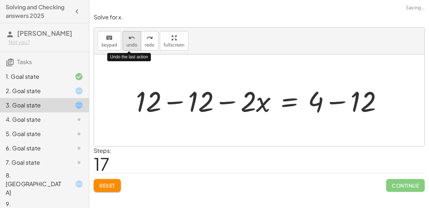
click at [128, 39] on icon "undo" at bounding box center [131, 38] width 7 height 9
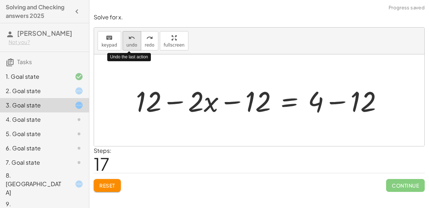
click at [128, 39] on icon "undo" at bounding box center [131, 38] width 7 height 9
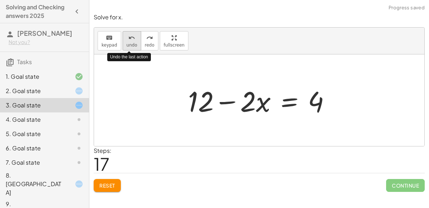
click at [128, 39] on icon "undo" at bounding box center [131, 38] width 7 height 9
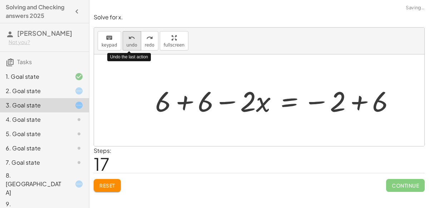
click at [128, 39] on icon "undo" at bounding box center [131, 38] width 7 height 9
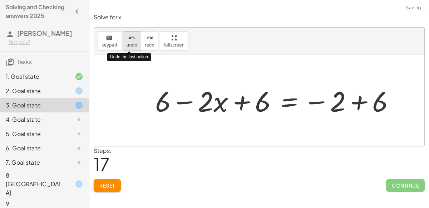
click at [128, 39] on icon "undo" at bounding box center [131, 38] width 7 height 9
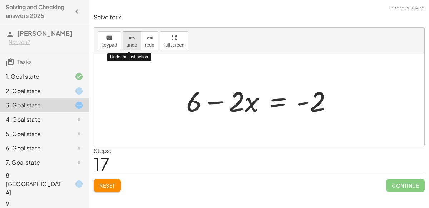
click at [128, 39] on icon "undo" at bounding box center [131, 38] width 7 height 9
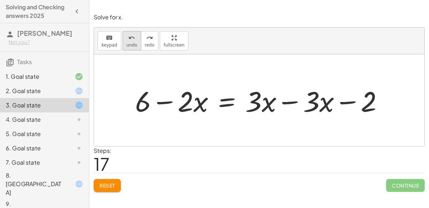
click at [131, 34] on icon "undo" at bounding box center [131, 38] width 7 height 9
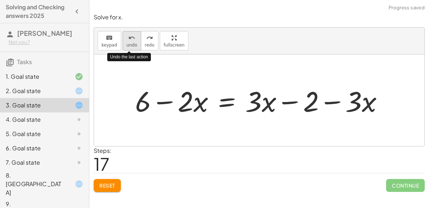
click at [130, 36] on icon "undo" at bounding box center [131, 38] width 7 height 9
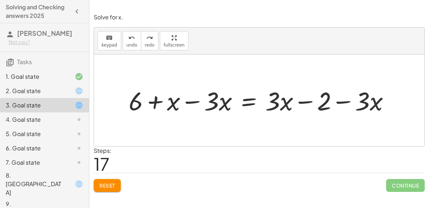
click at [249, 93] on div at bounding box center [262, 99] width 274 height 33
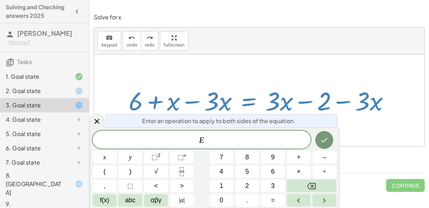
drag, startPoint x: 367, startPoint y: 106, endPoint x: 308, endPoint y: 92, distance: 61.2
click at [308, 92] on div at bounding box center [262, 99] width 274 height 33
click at [320, 139] on button "Done" at bounding box center [325, 140] width 18 height 18
click at [93, 118] on icon at bounding box center [97, 121] width 9 height 9
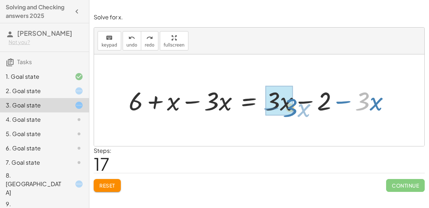
drag, startPoint x: 368, startPoint y: 98, endPoint x: 294, endPoint y: 104, distance: 73.6
click at [294, 104] on div at bounding box center [262, 99] width 274 height 33
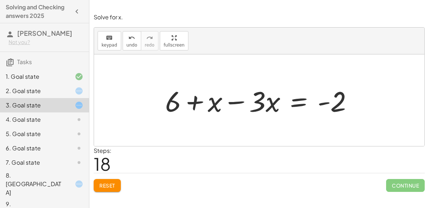
click at [306, 100] on div at bounding box center [262, 100] width 201 height 37
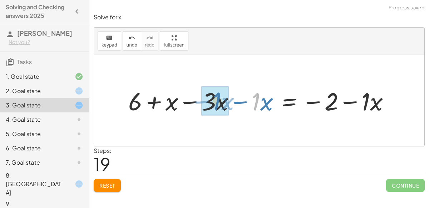
drag, startPoint x: 254, startPoint y: 98, endPoint x: 210, endPoint y: 97, distance: 44.0
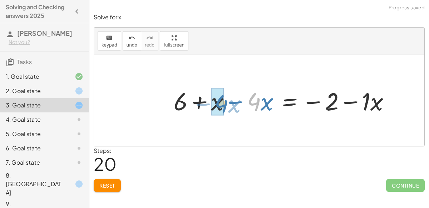
drag, startPoint x: 259, startPoint y: 102, endPoint x: 226, endPoint y: 104, distance: 32.6
click at [226, 104] on div at bounding box center [284, 100] width 229 height 33
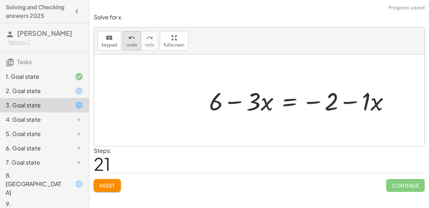
click at [132, 43] on span "undo" at bounding box center [132, 45] width 11 height 5
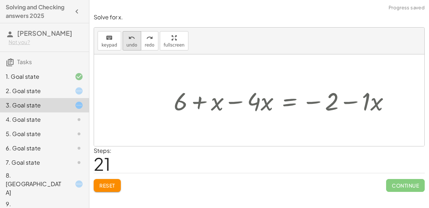
click at [132, 43] on span "undo" at bounding box center [132, 45] width 11 height 5
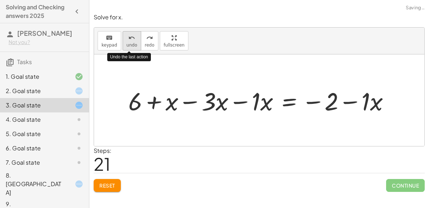
click at [132, 43] on span "undo" at bounding box center [132, 45] width 11 height 5
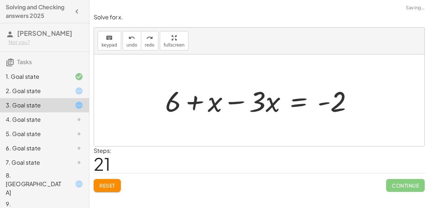
click at [289, 94] on div at bounding box center [262, 100] width 201 height 37
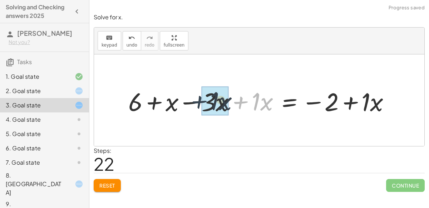
drag, startPoint x: 254, startPoint y: 100, endPoint x: 209, endPoint y: 99, distance: 45.1
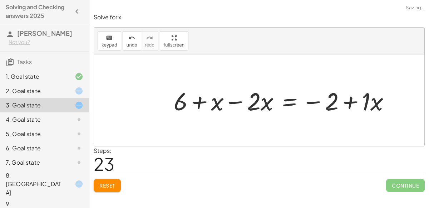
click at [360, 99] on div at bounding box center [284, 100] width 229 height 33
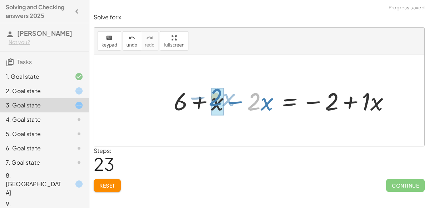
drag, startPoint x: 260, startPoint y: 98, endPoint x: 231, endPoint y: 97, distance: 29.0
click at [231, 97] on div at bounding box center [284, 100] width 229 height 33
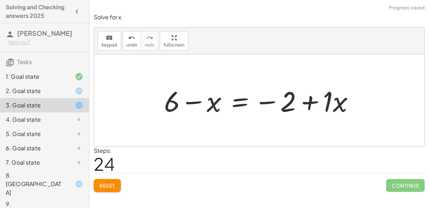
click at [192, 99] on div at bounding box center [262, 100] width 203 height 37
click at [246, 99] on div at bounding box center [262, 100] width 203 height 37
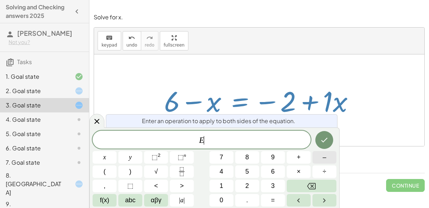
click at [324, 157] on span "–" at bounding box center [325, 157] width 4 height 10
click at [224, 189] on button "1" at bounding box center [222, 186] width 24 height 13
click at [110, 153] on button "x" at bounding box center [105, 157] width 24 height 13
click at [317, 144] on button "Done" at bounding box center [325, 140] width 18 height 18
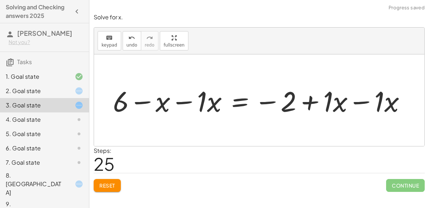
click at [361, 97] on div at bounding box center [262, 100] width 306 height 37
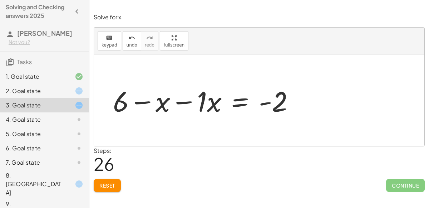
click at [190, 101] on div at bounding box center [206, 100] width 194 height 37
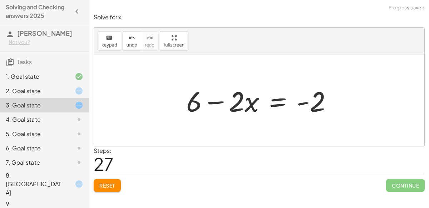
click at [214, 104] on div at bounding box center [262, 100] width 159 height 37
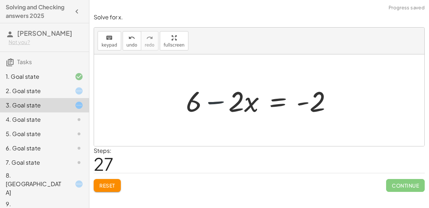
click at [214, 104] on div at bounding box center [262, 100] width 159 height 37
click at [273, 107] on div at bounding box center [262, 100] width 159 height 37
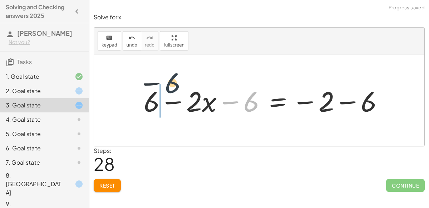
drag, startPoint x: 256, startPoint y: 99, endPoint x: 168, endPoint y: 87, distance: 88.5
click at [168, 87] on div at bounding box center [266, 100] width 253 height 37
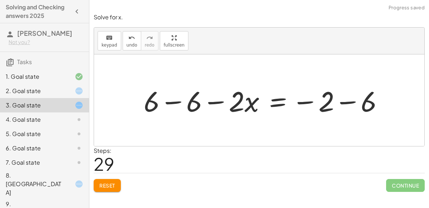
click at [171, 98] on div at bounding box center [266, 100] width 253 height 37
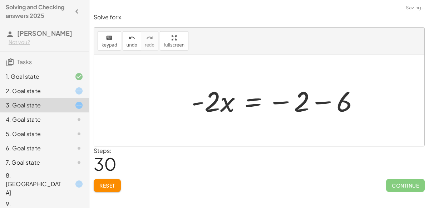
click at [342, 98] on div at bounding box center [278, 100] width 181 height 37
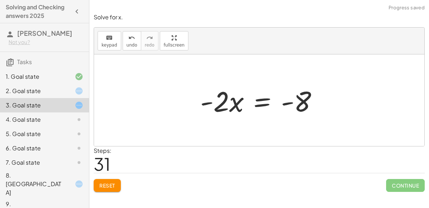
click at [256, 103] on div at bounding box center [262, 100] width 131 height 37
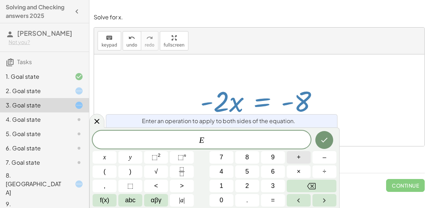
click at [292, 157] on button "+" at bounding box center [299, 157] width 24 height 13
click at [248, 181] on span "2" at bounding box center [247, 186] width 4 height 10
click at [107, 157] on button "x" at bounding box center [105, 157] width 24 height 13
click at [318, 145] on button "Done" at bounding box center [325, 140] width 18 height 18
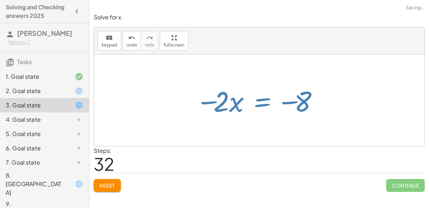
click at [318, 145] on div at bounding box center [259, 100] width 331 height 92
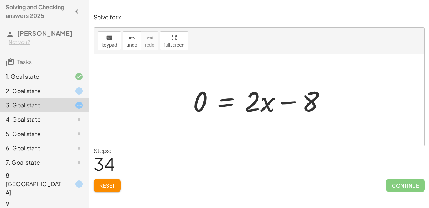
click at [236, 101] on div at bounding box center [263, 100] width 146 height 37
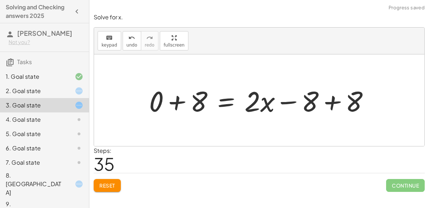
click at [336, 96] on div at bounding box center [262, 100] width 233 height 37
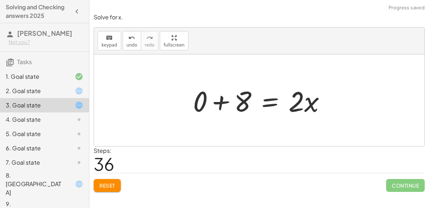
click at [219, 84] on div at bounding box center [263, 100] width 146 height 37
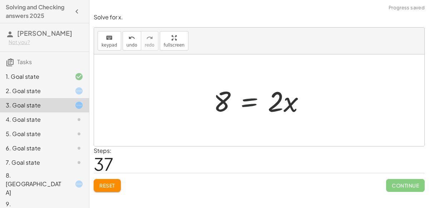
click at [249, 99] on div at bounding box center [262, 100] width 104 height 37
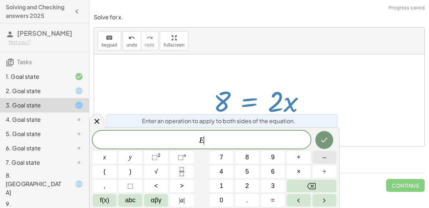
click at [314, 159] on button "–" at bounding box center [325, 157] width 24 height 13
click at [248, 186] on span "2" at bounding box center [247, 186] width 4 height 10
click at [104, 157] on span "x" at bounding box center [104, 157] width 3 height 10
click at [317, 144] on button "Done" at bounding box center [325, 140] width 18 height 18
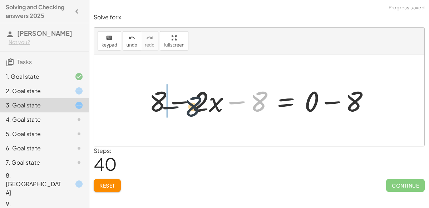
drag, startPoint x: 261, startPoint y: 103, endPoint x: 184, endPoint y: 108, distance: 77.1
click at [184, 108] on div at bounding box center [262, 100] width 233 height 37
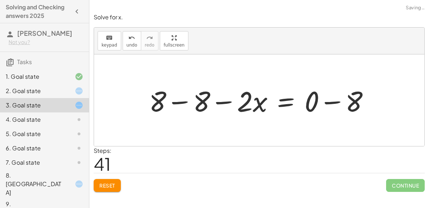
click at [185, 101] on div at bounding box center [262, 100] width 233 height 37
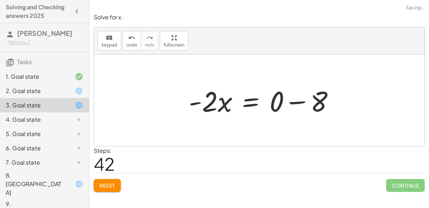
click at [333, 100] on div at bounding box center [264, 100] width 158 height 37
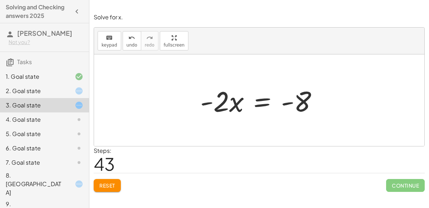
click at [265, 103] on div at bounding box center [262, 100] width 131 height 37
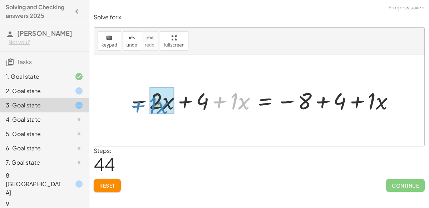
drag, startPoint x: 229, startPoint y: 103, endPoint x: 149, endPoint y: 107, distance: 80.6
click at [149, 107] on div at bounding box center [261, 100] width 275 height 30
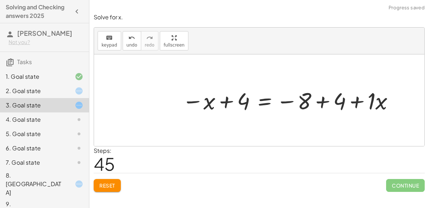
drag, startPoint x: 236, startPoint y: 99, endPoint x: 248, endPoint y: 96, distance: 12.6
click at [248, 96] on div at bounding box center [289, 100] width 221 height 30
click at [320, 99] on div at bounding box center [289, 100] width 221 height 30
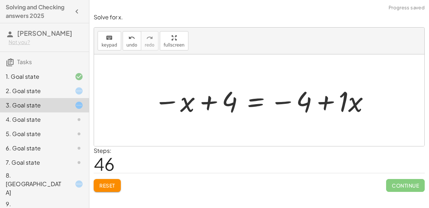
click at [328, 100] on div at bounding box center [262, 100] width 225 height 37
click at [215, 108] on div at bounding box center [262, 100] width 225 height 37
click at [253, 101] on div at bounding box center [262, 100] width 225 height 37
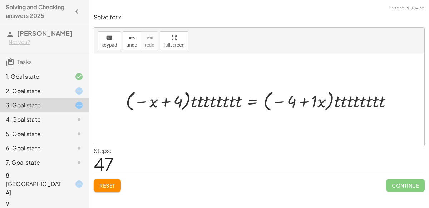
click at [106, 190] on button "Reset" at bounding box center [107, 185] width 27 height 13
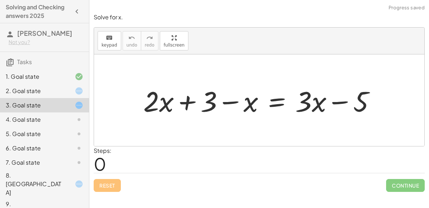
click at [62, 121] on div "4. Goal state" at bounding box center [35, 119] width 58 height 9
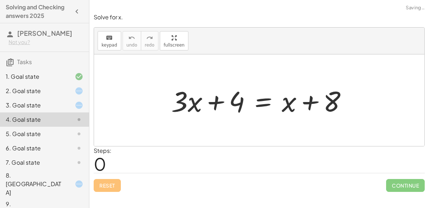
click at [221, 103] on div at bounding box center [262, 100] width 189 height 37
click at [314, 104] on div at bounding box center [262, 100] width 189 height 37
click at [303, 116] on div at bounding box center [262, 100] width 189 height 37
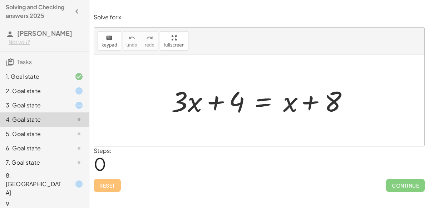
click at [303, 116] on div at bounding box center [262, 100] width 189 height 37
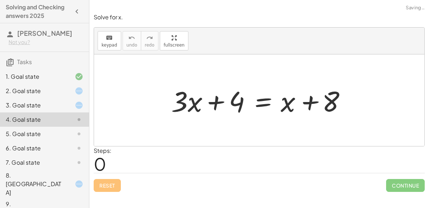
click at [303, 116] on div at bounding box center [262, 100] width 189 height 37
click at [243, 107] on div at bounding box center [262, 100] width 189 height 37
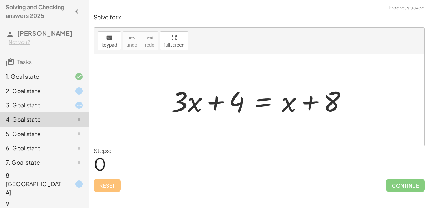
click at [220, 107] on div at bounding box center [262, 100] width 189 height 37
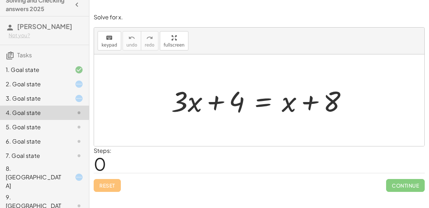
click at [53, 163] on div "6. Goal state" at bounding box center [44, 177] width 89 height 29
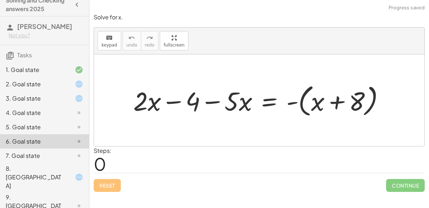
click at [60, 152] on div "7. Goal state" at bounding box center [35, 155] width 58 height 9
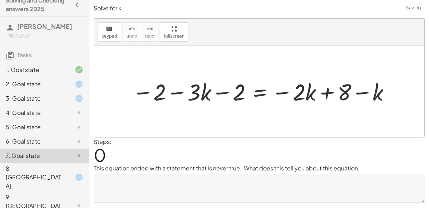
click at [62, 127] on div "5. Goal state" at bounding box center [35, 127] width 58 height 9
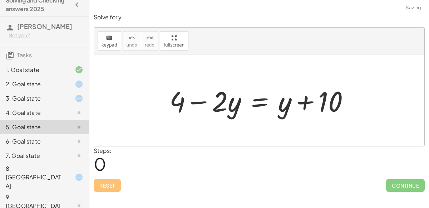
click at [68, 134] on div "4. Goal state" at bounding box center [44, 141] width 89 height 14
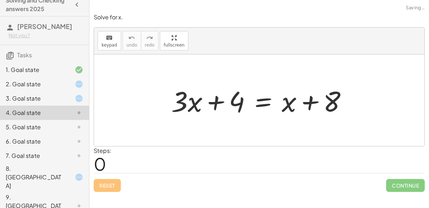
click at [70, 98] on div at bounding box center [73, 98] width 20 height 9
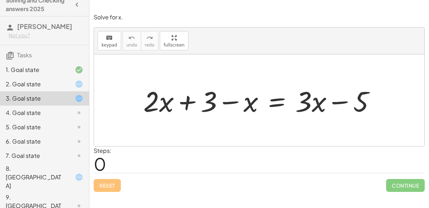
click at [70, 98] on div at bounding box center [73, 98] width 20 height 9
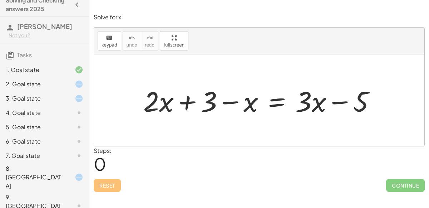
click at [70, 98] on div at bounding box center [73, 98] width 20 height 9
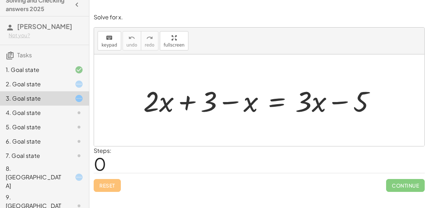
click at [70, 98] on div at bounding box center [73, 98] width 20 height 9
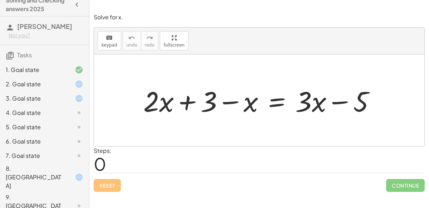
click at [70, 98] on div at bounding box center [73, 98] width 20 height 9
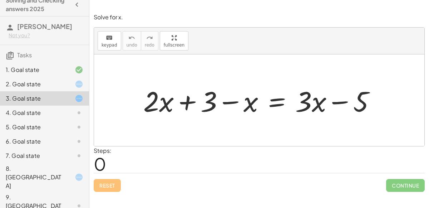
click at [70, 98] on div at bounding box center [73, 98] width 20 height 9
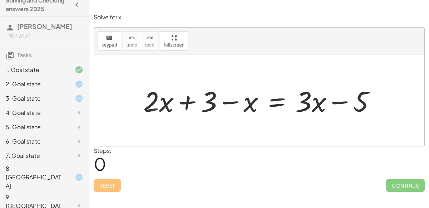
click at [70, 98] on div at bounding box center [73, 98] width 20 height 9
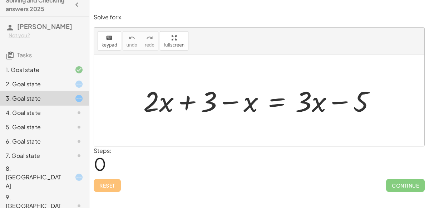
click at [70, 98] on div at bounding box center [73, 98] width 20 height 9
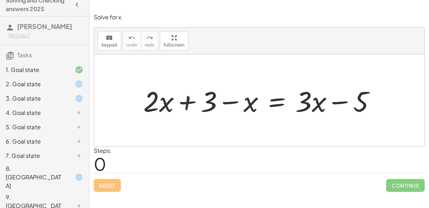
click at [70, 98] on div at bounding box center [73, 98] width 20 height 9
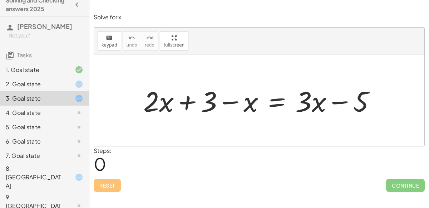
click at [276, 99] on div at bounding box center [262, 100] width 245 height 37
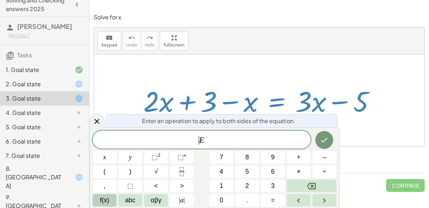
click at [113, 199] on button "f(x)" at bounding box center [105, 200] width 24 height 13
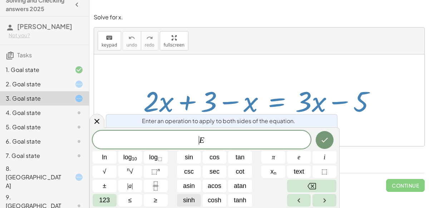
click at [191, 204] on span "sinh" at bounding box center [189, 200] width 12 height 10
click at [194, 153] on button "sin" at bounding box center [189, 157] width 24 height 13
click at [326, 138] on icon "Done" at bounding box center [325, 140] width 9 height 9
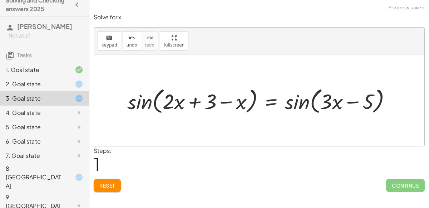
click at [318, 102] on div at bounding box center [262, 100] width 277 height 31
click at [305, 103] on div at bounding box center [262, 100] width 277 height 31
click at [309, 102] on div at bounding box center [262, 100] width 277 height 31
click at [145, 100] on div at bounding box center [262, 100] width 277 height 31
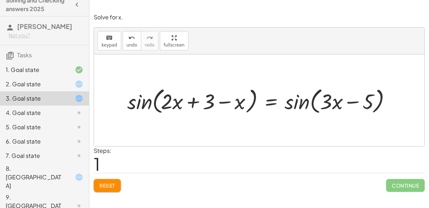
click at [145, 100] on div at bounding box center [262, 100] width 277 height 31
click at [117, 182] on button "Reset" at bounding box center [107, 185] width 27 height 13
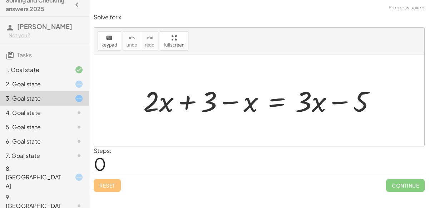
click at [195, 97] on div at bounding box center [262, 100] width 245 height 37
drag, startPoint x: 245, startPoint y: 103, endPoint x: 180, endPoint y: 106, distance: 65.5
click at [180, 106] on div at bounding box center [262, 100] width 245 height 37
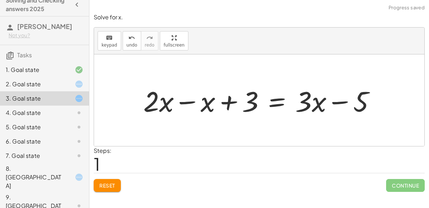
click at [180, 102] on div at bounding box center [262, 100] width 245 height 37
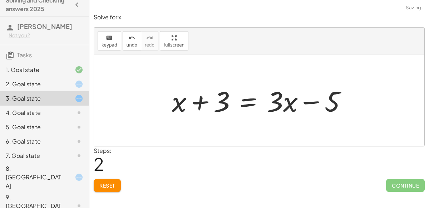
click at [202, 101] on div at bounding box center [262, 100] width 188 height 37
click at [298, 99] on div at bounding box center [262, 100] width 188 height 37
click at [250, 97] on div at bounding box center [262, 100] width 188 height 37
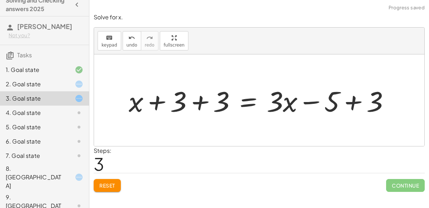
click at [353, 91] on div at bounding box center [262, 100] width 274 height 37
click at [201, 96] on div at bounding box center [240, 100] width 231 height 37
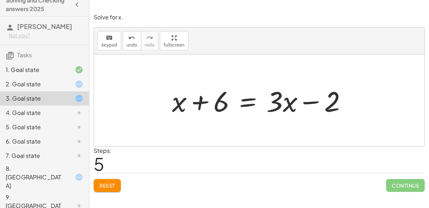
click at [249, 106] on div at bounding box center [262, 100] width 188 height 37
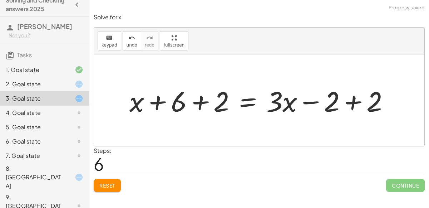
click at [356, 89] on div at bounding box center [262, 100] width 273 height 37
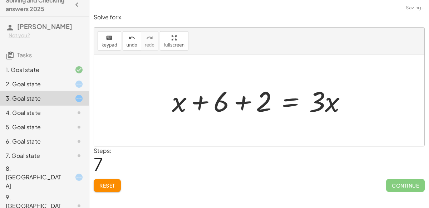
click at [238, 96] on div at bounding box center [262, 100] width 188 height 37
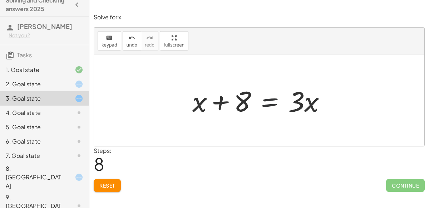
click at [266, 101] on div at bounding box center [262, 100] width 147 height 37
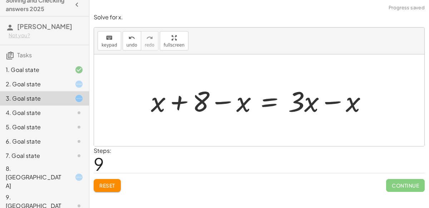
click at [202, 91] on div at bounding box center [261, 100] width 229 height 37
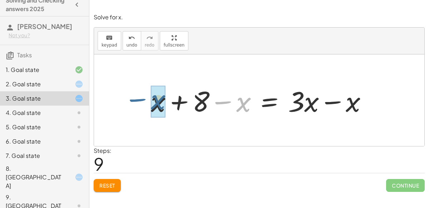
drag, startPoint x: 233, startPoint y: 101, endPoint x: 148, endPoint y: 100, distance: 85.2
click at [148, 100] on div at bounding box center [261, 100] width 229 height 37
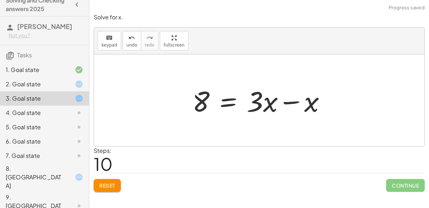
click at [280, 98] on div at bounding box center [262, 100] width 147 height 37
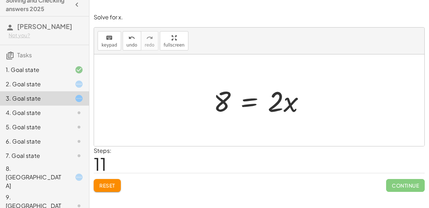
click at [248, 104] on div at bounding box center [262, 100] width 104 height 37
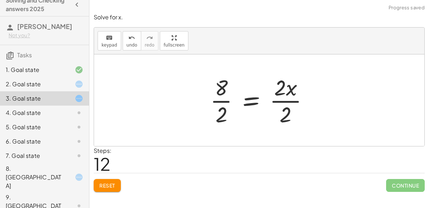
click at [281, 99] on div at bounding box center [262, 100] width 111 height 55
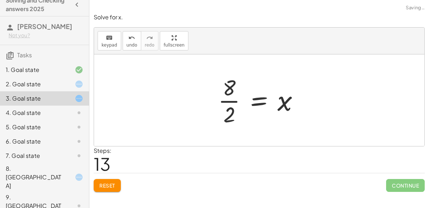
click at [229, 99] on div at bounding box center [262, 100] width 94 height 55
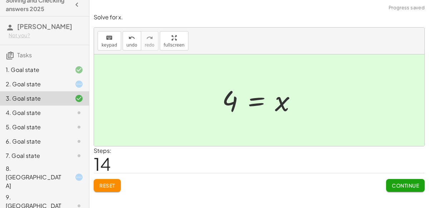
click at [404, 180] on button "Continue" at bounding box center [405, 185] width 39 height 13
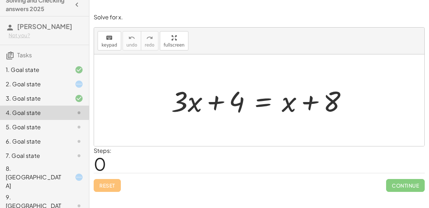
click at [65, 106] on div "2. Goal state" at bounding box center [44, 113] width 89 height 14
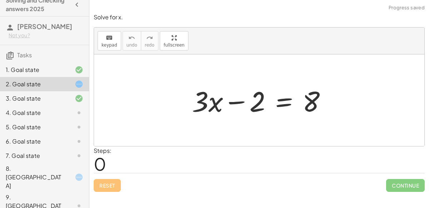
click at [241, 94] on div at bounding box center [262, 100] width 147 height 37
click at [279, 100] on div at bounding box center [262, 100] width 147 height 37
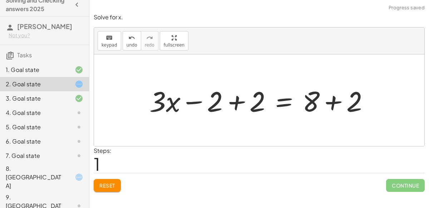
click at [238, 98] on div at bounding box center [262, 100] width 233 height 37
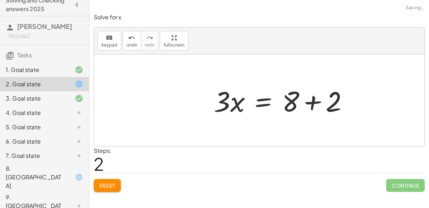
click at [328, 103] on div at bounding box center [283, 100] width 147 height 37
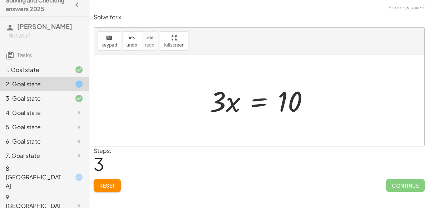
click at [260, 98] on div at bounding box center [262, 100] width 112 height 37
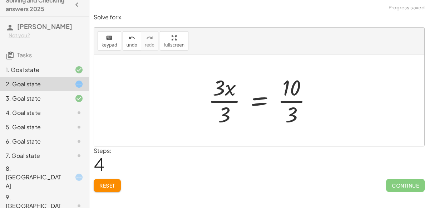
click at [294, 106] on div at bounding box center [263, 100] width 117 height 55
click at [291, 103] on div at bounding box center [262, 100] width 117 height 55
click at [214, 100] on div at bounding box center [262, 100] width 117 height 55
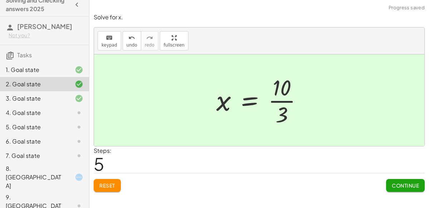
click at [387, 179] on span "Continue" at bounding box center [405, 185] width 39 height 13
click at [390, 182] on button "Continue" at bounding box center [405, 185] width 39 height 13
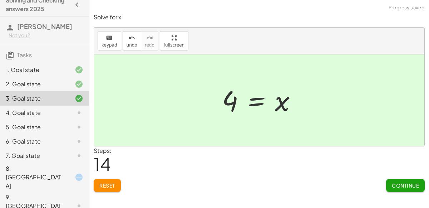
click at [390, 182] on button "Continue" at bounding box center [405, 185] width 39 height 13
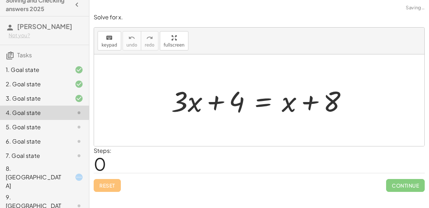
click at [212, 97] on div at bounding box center [262, 100] width 189 height 37
click at [310, 98] on div at bounding box center [262, 100] width 189 height 37
click at [257, 108] on div at bounding box center [262, 100] width 189 height 37
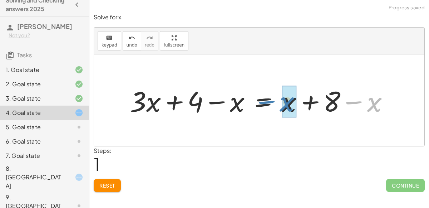
drag, startPoint x: 376, startPoint y: 104, endPoint x: 290, endPoint y: 104, distance: 86.6
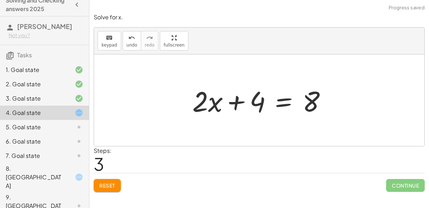
click at [280, 102] on div at bounding box center [262, 100] width 147 height 37
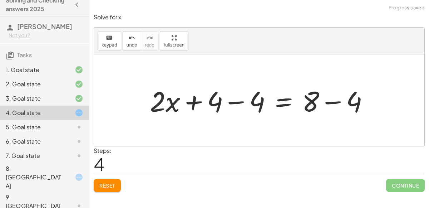
click at [243, 97] on div at bounding box center [262, 100] width 232 height 37
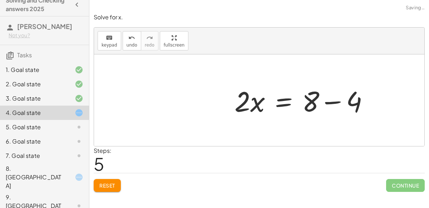
click at [325, 100] on div at bounding box center [304, 100] width 147 height 37
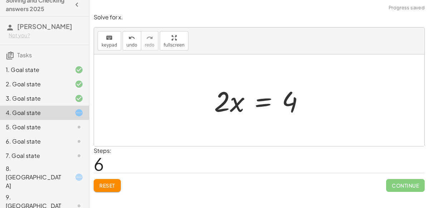
click at [263, 99] on div at bounding box center [262, 100] width 103 height 37
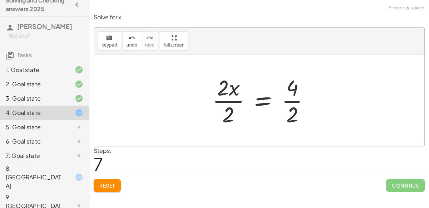
click at [230, 101] on div at bounding box center [264, 100] width 110 height 55
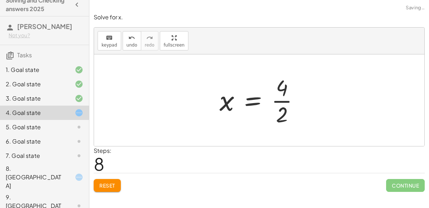
click at [283, 100] on div at bounding box center [262, 100] width 93 height 55
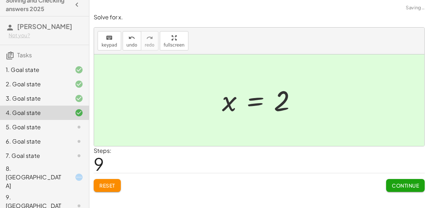
click at [392, 179] on button "Continue" at bounding box center [405, 185] width 39 height 13
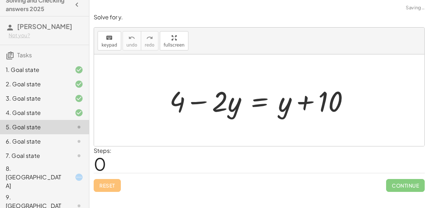
click at [200, 102] on div at bounding box center [262, 100] width 193 height 37
click at [303, 102] on div at bounding box center [262, 100] width 193 height 37
click at [257, 106] on div at bounding box center [262, 100] width 193 height 37
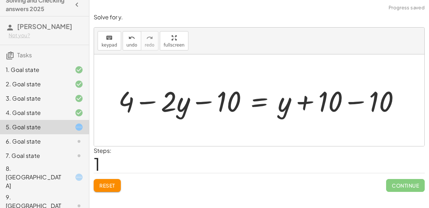
click at [352, 103] on div at bounding box center [262, 100] width 295 height 37
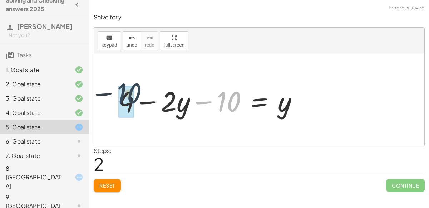
drag, startPoint x: 235, startPoint y: 102, endPoint x: 133, endPoint y: 94, distance: 103.0
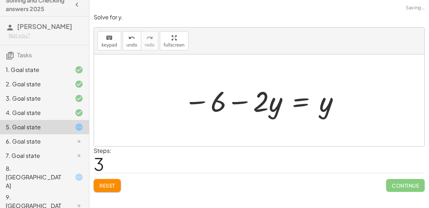
click at [310, 99] on div at bounding box center [262, 100] width 164 height 37
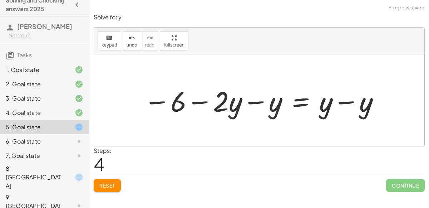
click at [347, 98] on div at bounding box center [262, 100] width 244 height 37
click at [270, 103] on div at bounding box center [242, 100] width 205 height 37
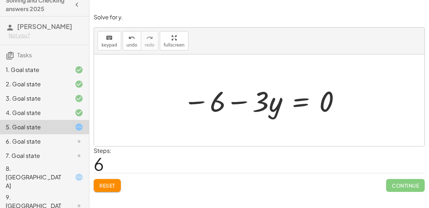
click at [107, 187] on span "Reset" at bounding box center [107, 185] width 16 height 6
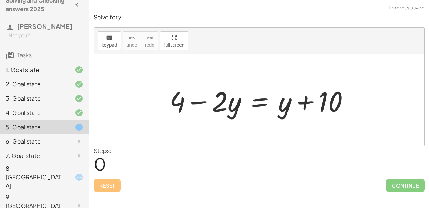
click at [261, 107] on div at bounding box center [262, 100] width 193 height 37
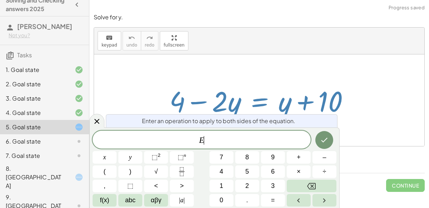
click at [261, 107] on div at bounding box center [262, 100] width 193 height 37
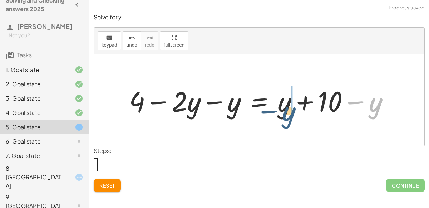
drag, startPoint x: 371, startPoint y: 98, endPoint x: 285, endPoint y: 106, distance: 86.9
click at [285, 106] on div at bounding box center [262, 100] width 273 height 37
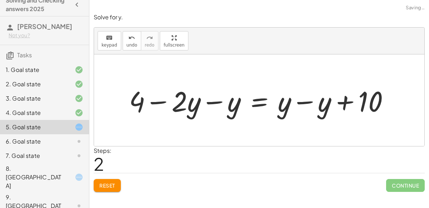
click at [299, 96] on div at bounding box center [262, 100] width 273 height 37
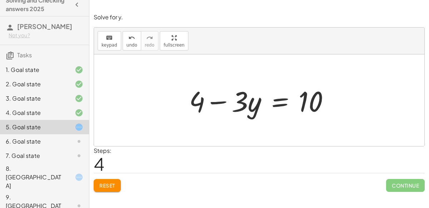
click at [269, 106] on div at bounding box center [262, 100] width 153 height 37
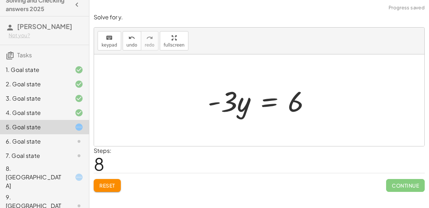
click at [265, 100] on div at bounding box center [262, 100] width 116 height 37
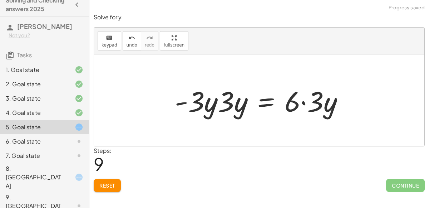
click at [214, 99] on div at bounding box center [262, 100] width 182 height 37
click at [209, 101] on div at bounding box center [262, 100] width 182 height 37
click at [204, 102] on div at bounding box center [262, 100] width 182 height 37
click at [128, 39] on icon "undo" at bounding box center [131, 38] width 7 height 9
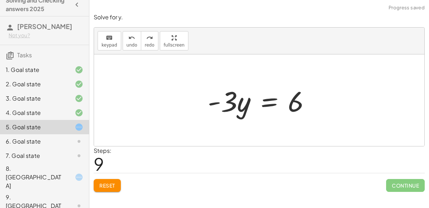
click at [263, 102] on div at bounding box center [262, 100] width 116 height 37
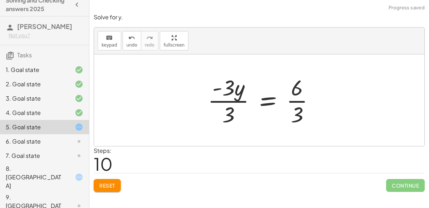
click at [241, 101] on div at bounding box center [264, 100] width 120 height 55
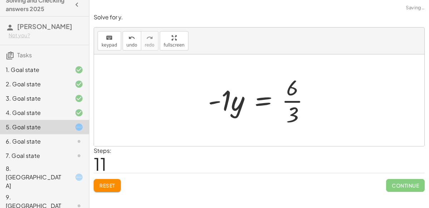
click at [291, 102] on div at bounding box center [262, 100] width 115 height 55
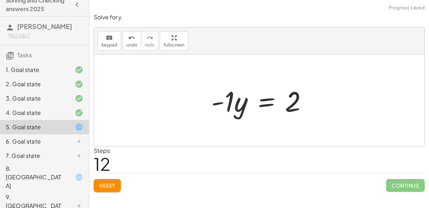
click at [266, 100] on div at bounding box center [262, 100] width 109 height 37
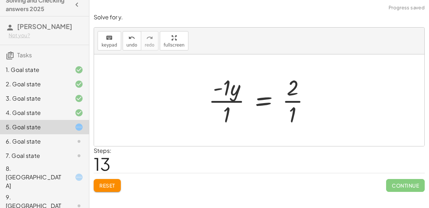
click at [240, 97] on div at bounding box center [262, 100] width 114 height 55
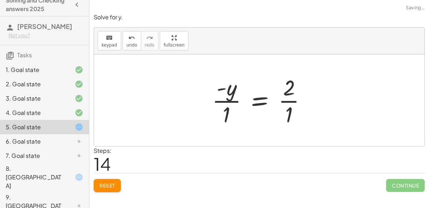
click at [285, 99] on div at bounding box center [262, 100] width 107 height 55
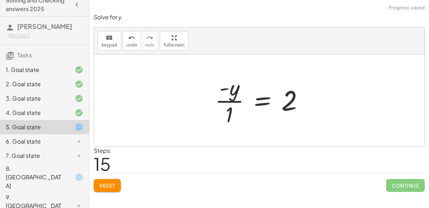
click at [229, 97] on div at bounding box center [262, 100] width 102 height 55
click at [230, 103] on div at bounding box center [262, 100] width 99 height 35
click at [261, 98] on div at bounding box center [262, 100] width 99 height 35
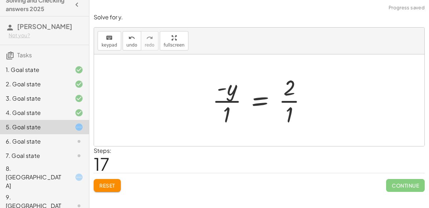
click at [238, 98] on div at bounding box center [262, 100] width 107 height 55
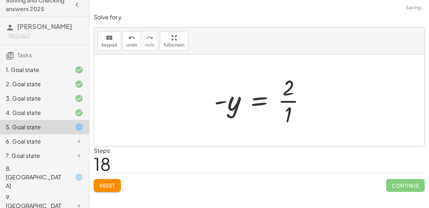
click at [278, 99] on div at bounding box center [263, 100] width 104 height 55
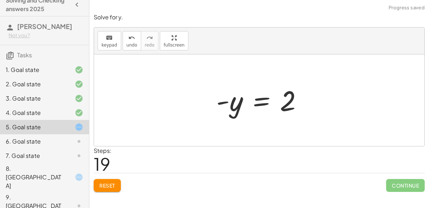
click at [259, 102] on div at bounding box center [262, 100] width 99 height 35
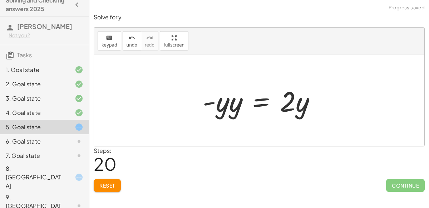
click at [231, 103] on div at bounding box center [262, 100] width 126 height 37
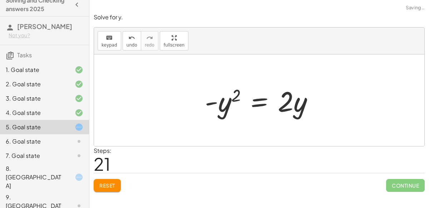
click at [287, 102] on div at bounding box center [262, 100] width 122 height 37
click at [292, 101] on div at bounding box center [262, 100] width 122 height 37
click at [249, 99] on div at bounding box center [262, 100] width 122 height 37
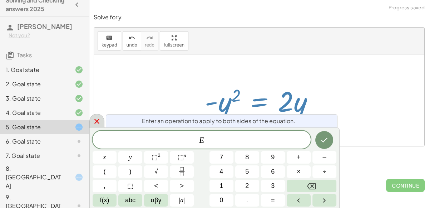
click at [101, 124] on icon at bounding box center [97, 121] width 9 height 9
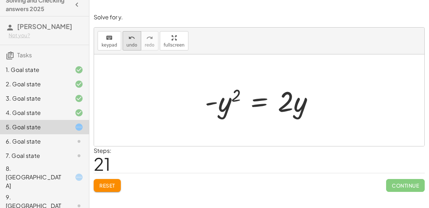
click at [131, 43] on span "undo" at bounding box center [132, 45] width 11 height 5
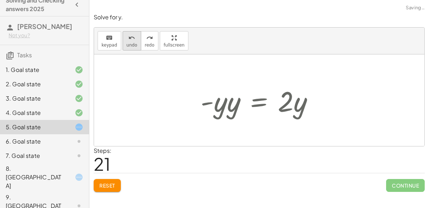
click at [131, 43] on span "undo" at bounding box center [132, 45] width 11 height 5
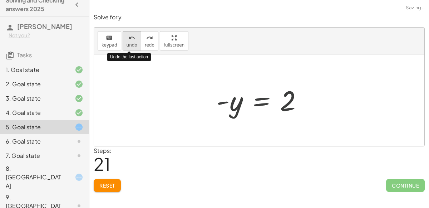
click at [131, 43] on span "undo" at bounding box center [132, 45] width 11 height 5
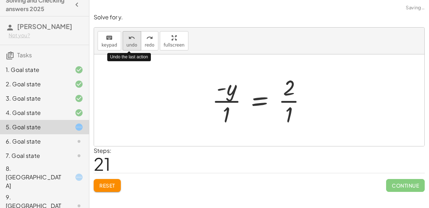
click at [131, 43] on span "undo" at bounding box center [132, 45] width 11 height 5
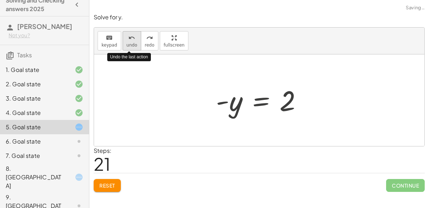
click at [131, 43] on span "undo" at bounding box center [132, 45] width 11 height 5
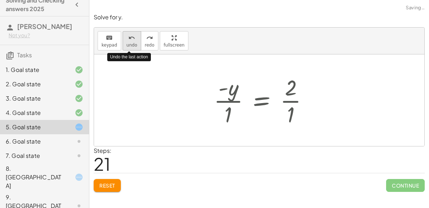
click at [131, 43] on span "undo" at bounding box center [132, 45] width 11 height 5
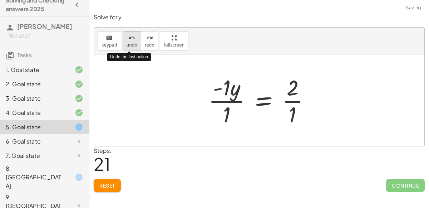
click at [132, 43] on span "undo" at bounding box center [132, 45] width 11 height 5
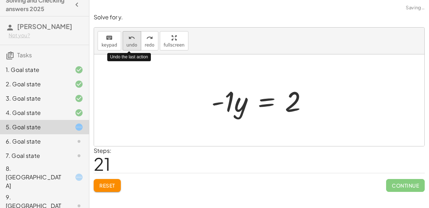
click at [132, 43] on span "undo" at bounding box center [132, 45] width 11 height 5
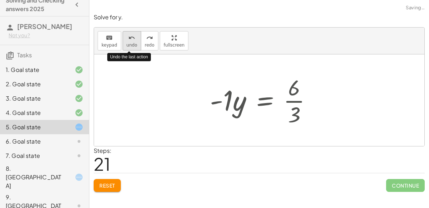
click at [132, 43] on span "undo" at bounding box center [132, 45] width 11 height 5
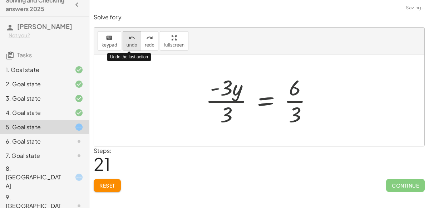
click at [132, 43] on span "undo" at bounding box center [132, 45] width 11 height 5
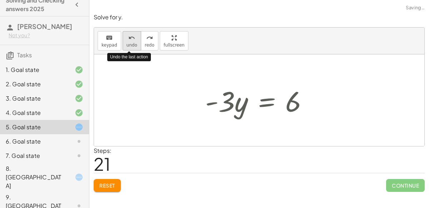
click at [132, 43] on span "undo" at bounding box center [132, 45] width 11 height 5
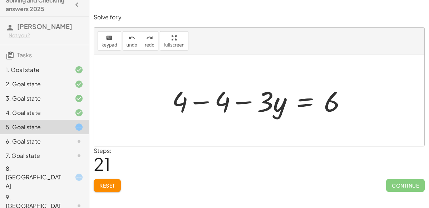
click at [304, 107] on div at bounding box center [261, 100] width 187 height 37
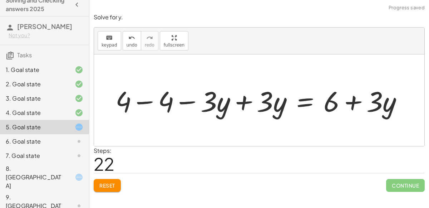
click at [247, 103] on div at bounding box center [262, 100] width 300 height 37
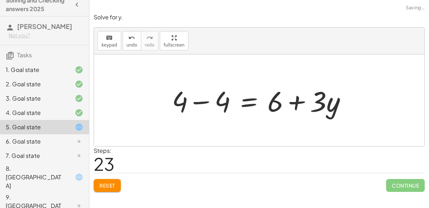
click at [204, 102] on div at bounding box center [261, 100] width 187 height 37
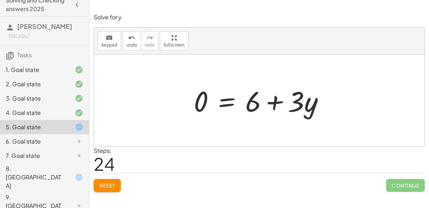
click at [231, 101] on div at bounding box center [261, 100] width 143 height 37
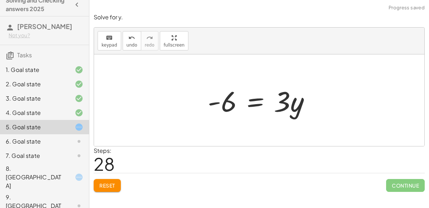
click at [253, 96] on div at bounding box center [262, 100] width 116 height 37
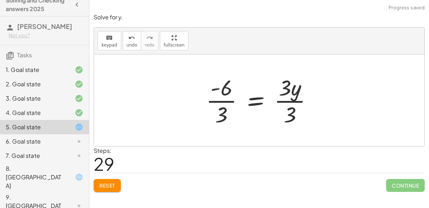
click at [293, 97] on div at bounding box center [261, 100] width 119 height 55
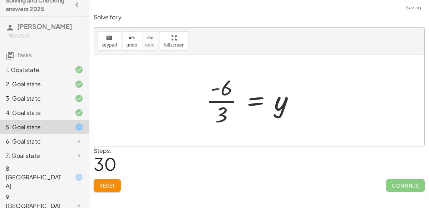
click at [220, 94] on div at bounding box center [252, 100] width 101 height 55
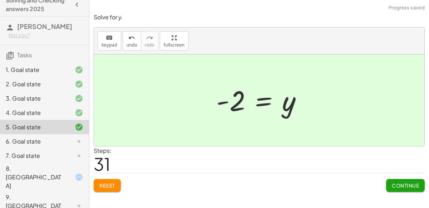
click at [386, 187] on button "Continue" at bounding box center [405, 185] width 39 height 13
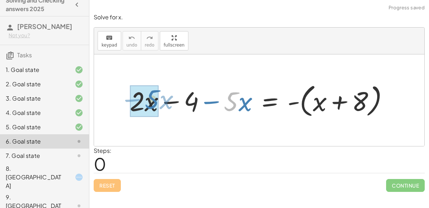
drag, startPoint x: 235, startPoint y: 100, endPoint x: 153, endPoint y: 101, distance: 82.3
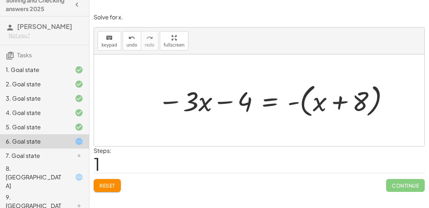
click at [272, 107] on div at bounding box center [273, 100] width 239 height 39
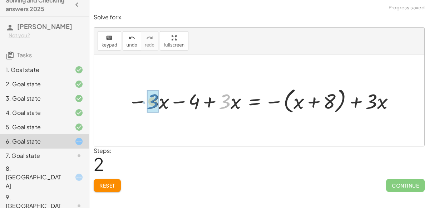
drag, startPoint x: 230, startPoint y: 97, endPoint x: 158, endPoint y: 97, distance: 71.9
click at [158, 97] on div at bounding box center [262, 100] width 276 height 30
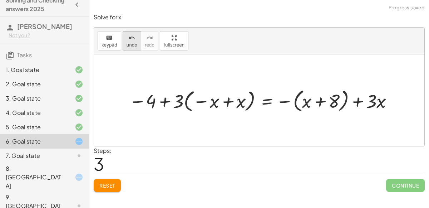
click at [131, 47] on span "undo" at bounding box center [132, 45] width 11 height 5
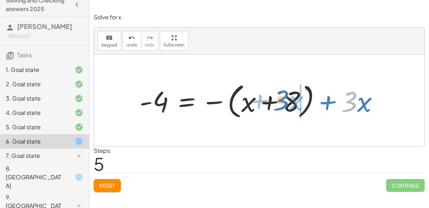
drag, startPoint x: 348, startPoint y: 100, endPoint x: 280, endPoint y: 97, distance: 68.0
click at [280, 97] on div at bounding box center [262, 100] width 253 height 41
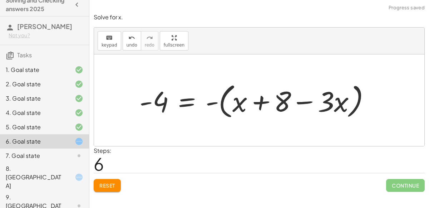
click at [301, 102] on div at bounding box center [258, 100] width 244 height 41
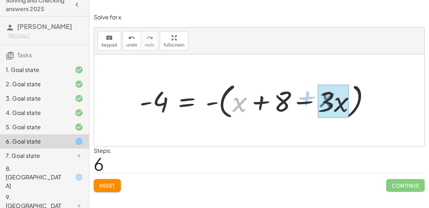
drag, startPoint x: 241, startPoint y: 103, endPoint x: 329, endPoint y: 99, distance: 88.1
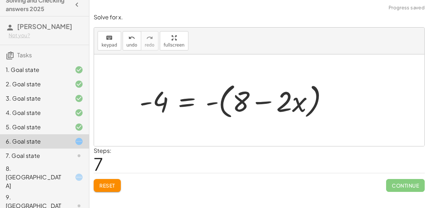
click at [263, 101] on div at bounding box center [236, 100] width 201 height 41
click at [211, 100] on div at bounding box center [236, 100] width 201 height 41
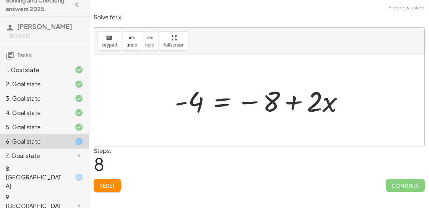
click at [252, 102] on div at bounding box center [262, 100] width 182 height 37
click at [222, 100] on div at bounding box center [262, 100] width 182 height 37
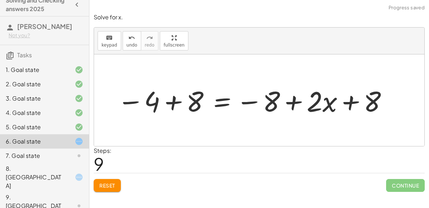
click at [173, 99] on div at bounding box center [253, 100] width 279 height 37
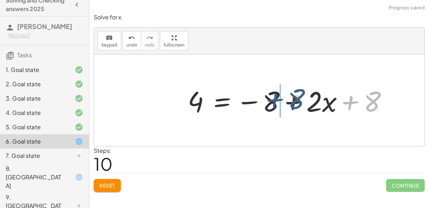
drag, startPoint x: 370, startPoint y: 102, endPoint x: 290, endPoint y: 100, distance: 79.8
click at [290, 100] on div at bounding box center [290, 100] width 213 height 37
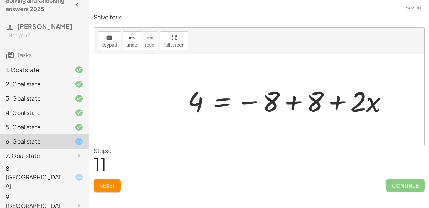
click at [272, 103] on div at bounding box center [290, 100] width 213 height 37
click at [288, 102] on div at bounding box center [290, 100] width 213 height 37
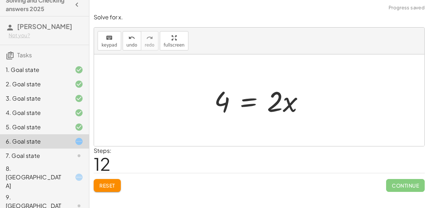
click at [246, 94] on div at bounding box center [262, 100] width 103 height 37
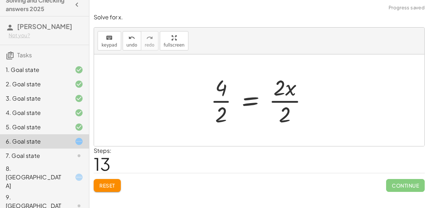
click at [283, 102] on div at bounding box center [262, 100] width 110 height 55
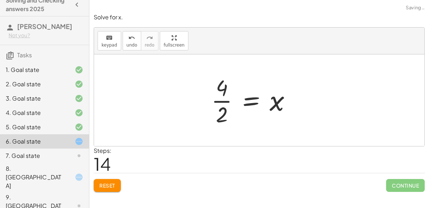
click at [228, 102] on div at bounding box center [254, 100] width 93 height 55
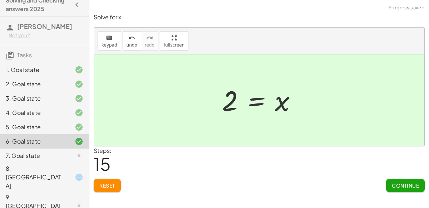
click at [413, 182] on span "Continue" at bounding box center [405, 185] width 27 height 6
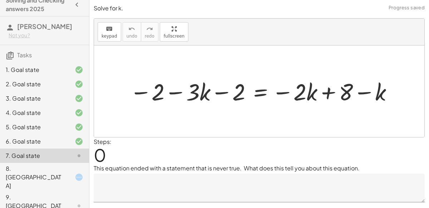
scroll to position [16, 0]
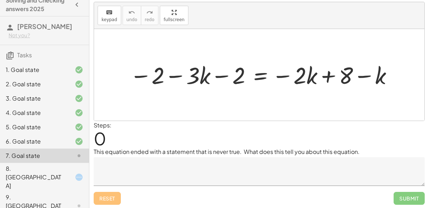
click at [177, 186] on div "Reset Submit" at bounding box center [259, 195] width 331 height 19
click at [191, 168] on textarea at bounding box center [259, 171] width 331 height 29
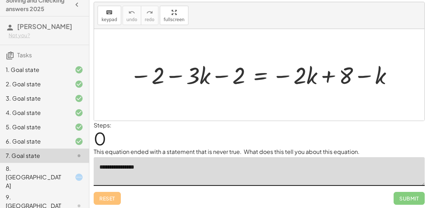
click at [179, 76] on div at bounding box center [262, 74] width 272 height 31
click at [146, 75] on div at bounding box center [262, 74] width 272 height 31
click at [228, 73] on div at bounding box center [262, 74] width 272 height 31
drag, startPoint x: 235, startPoint y: 74, endPoint x: 154, endPoint y: 68, distance: 80.7
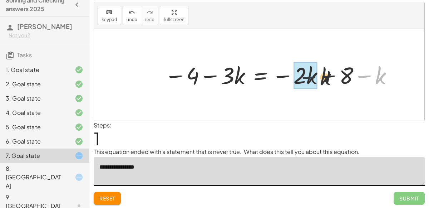
drag, startPoint x: 373, startPoint y: 74, endPoint x: 303, endPoint y: 77, distance: 69.5
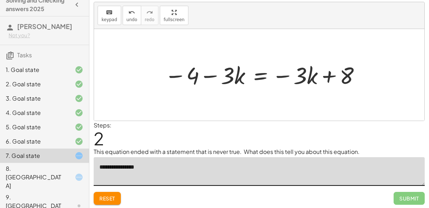
click at [253, 77] on div at bounding box center [263, 74] width 205 height 31
type textarea "**********"
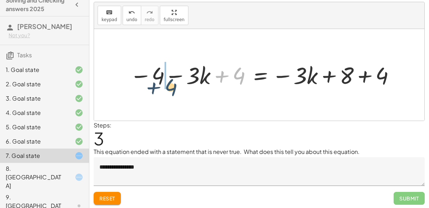
drag, startPoint x: 233, startPoint y: 70, endPoint x: 162, endPoint y: 81, distance: 71.6
click at [162, 81] on div at bounding box center [263, 74] width 274 height 31
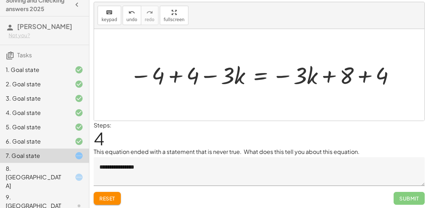
click at [172, 75] on div at bounding box center [263, 74] width 274 height 31
click at [358, 81] on div at bounding box center [306, 74] width 198 height 31
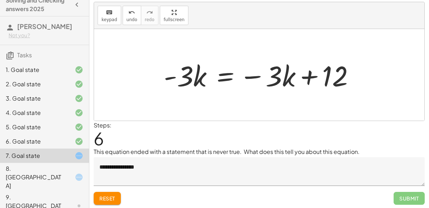
click at [230, 76] on div at bounding box center [262, 75] width 204 height 37
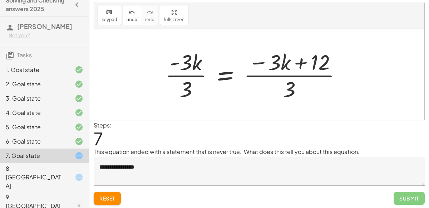
click at [292, 72] on div at bounding box center [256, 74] width 189 height 55
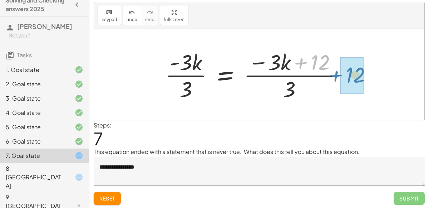
drag, startPoint x: 318, startPoint y: 57, endPoint x: 354, endPoint y: 70, distance: 38.2
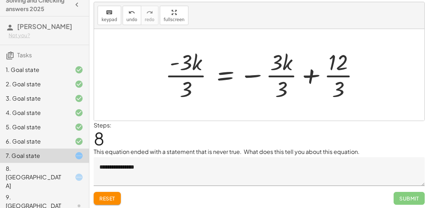
click at [290, 76] on div at bounding box center [265, 74] width 207 height 55
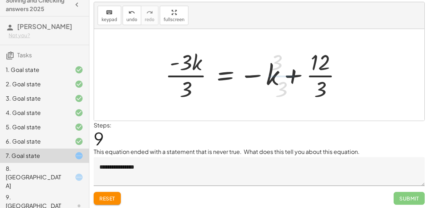
click at [322, 75] on div at bounding box center [256, 74] width 189 height 55
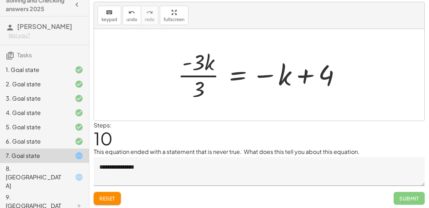
click at [181, 70] on div at bounding box center [262, 74] width 176 height 55
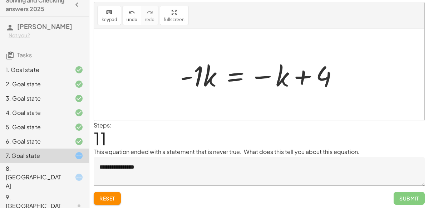
click at [230, 66] on div at bounding box center [262, 75] width 171 height 37
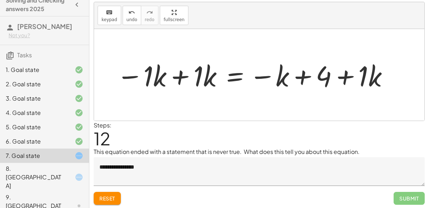
click at [184, 76] on div at bounding box center [253, 75] width 280 height 37
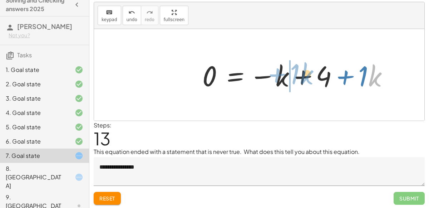
drag, startPoint x: 378, startPoint y: 77, endPoint x: 309, endPoint y: 75, distance: 69.4
click at [309, 75] on div at bounding box center [298, 75] width 199 height 37
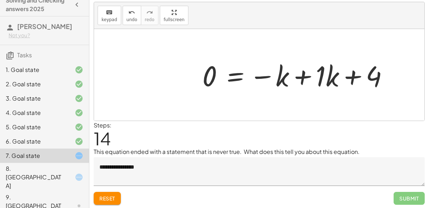
click at [305, 76] on div at bounding box center [298, 75] width 199 height 37
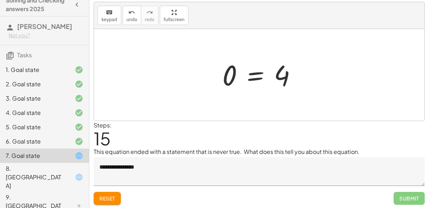
click at [250, 77] on div at bounding box center [262, 74] width 87 height 35
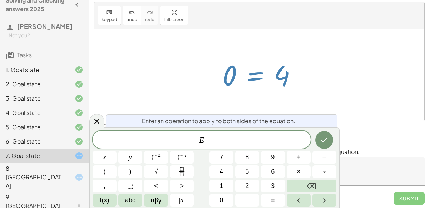
click at [98, 118] on icon at bounding box center [97, 121] width 9 height 9
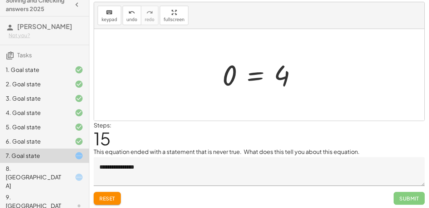
click at [248, 74] on div at bounding box center [262, 74] width 87 height 35
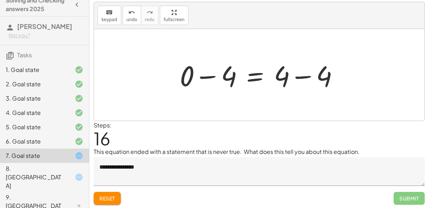
click at [299, 81] on div at bounding box center [262, 75] width 172 height 37
click at [205, 75] on div at bounding box center [240, 75] width 128 height 37
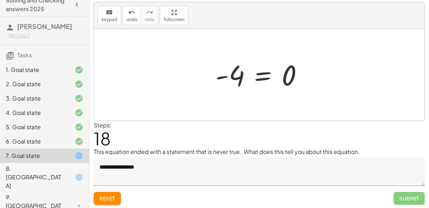
click at [253, 73] on div at bounding box center [262, 74] width 100 height 35
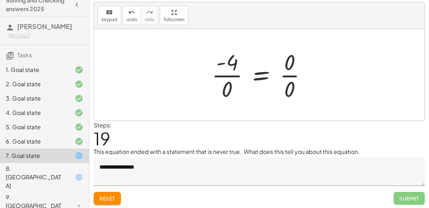
click at [233, 76] on div at bounding box center [262, 74] width 108 height 55
click at [286, 74] on div at bounding box center [262, 74] width 108 height 55
click at [133, 23] on button "undo undo" at bounding box center [132, 15] width 19 height 19
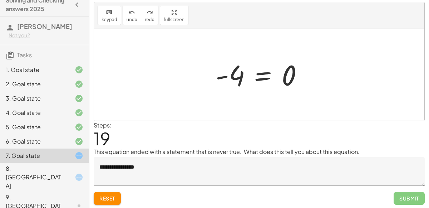
click at [276, 72] on div at bounding box center [262, 74] width 100 height 35
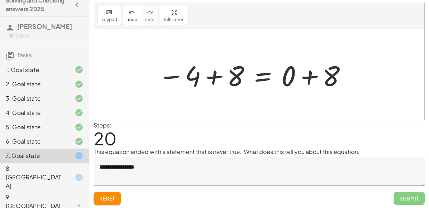
click at [214, 85] on div at bounding box center [253, 75] width 197 height 37
click at [312, 75] on div at bounding box center [290, 75] width 131 height 37
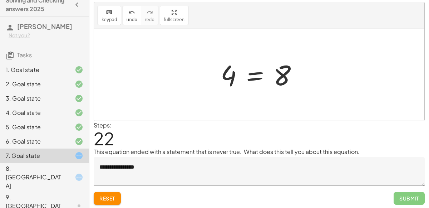
click at [258, 77] on div at bounding box center [262, 74] width 90 height 35
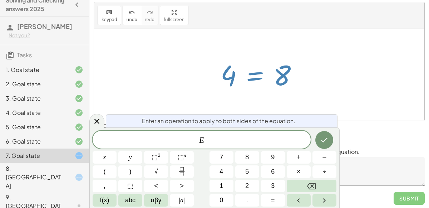
click at [279, 99] on div at bounding box center [259, 75] width 331 height 92
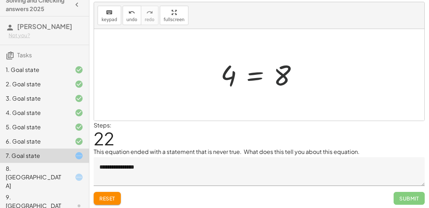
click at [257, 77] on div at bounding box center [262, 74] width 90 height 35
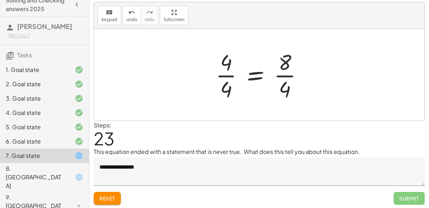
click at [284, 68] on div at bounding box center [262, 74] width 100 height 55
click at [278, 74] on div at bounding box center [262, 74] width 100 height 55
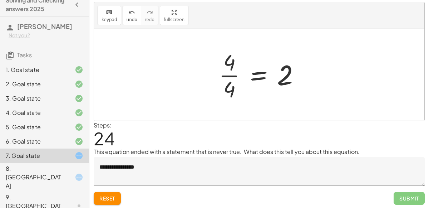
click at [232, 75] on div at bounding box center [262, 74] width 94 height 55
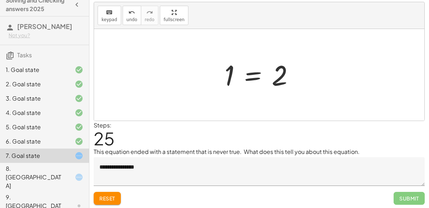
click at [249, 78] on div at bounding box center [262, 74] width 82 height 35
click at [297, 75] on div at bounding box center [262, 75] width 156 height 37
click at [209, 73] on div at bounding box center [240, 75] width 113 height 37
click at [254, 77] on div at bounding box center [262, 74] width 81 height 35
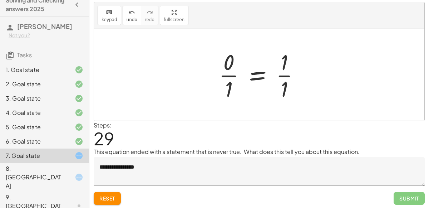
click at [281, 74] on div at bounding box center [262, 74] width 94 height 55
click at [231, 72] on div at bounding box center [258, 74] width 87 height 55
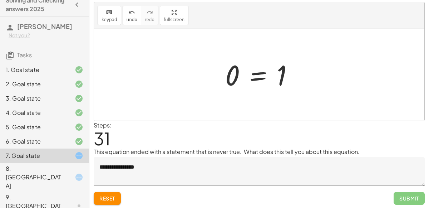
click at [262, 75] on div at bounding box center [262, 74] width 81 height 35
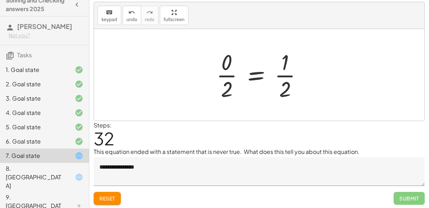
click at [226, 77] on div at bounding box center [262, 74] width 99 height 55
click at [283, 75] on div at bounding box center [266, 74] width 92 height 55
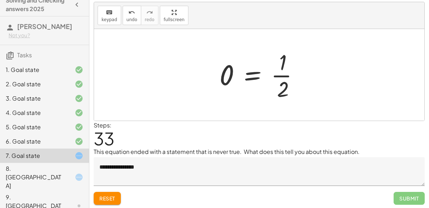
click at [283, 75] on div at bounding box center [262, 74] width 92 height 55
click at [283, 75] on div at bounding box center [270, 74] width 108 height 35
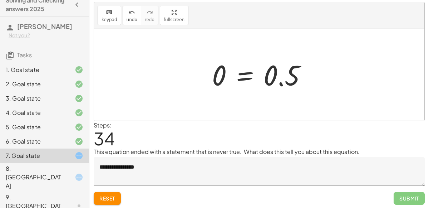
click at [242, 74] on div at bounding box center [263, 74] width 108 height 35
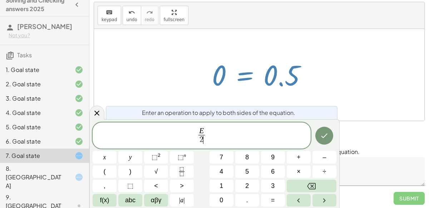
click at [117, 151] on div at bounding box center [105, 157] width 24 height 13
click at [322, 134] on icon "Done" at bounding box center [324, 135] width 9 height 9
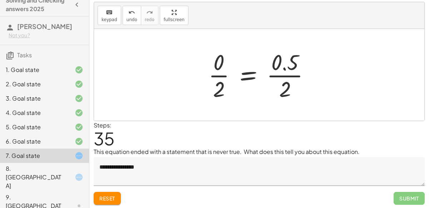
click at [292, 78] on div at bounding box center [262, 74] width 114 height 55
click at [292, 78] on div at bounding box center [270, 74] width 130 height 55
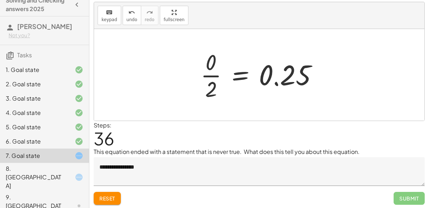
click at [243, 79] on div at bounding box center [262, 74] width 130 height 55
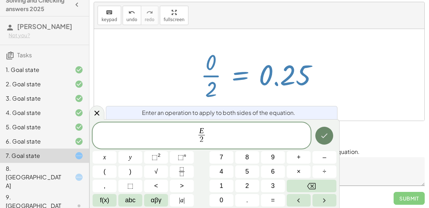
click at [329, 128] on button "Done" at bounding box center [325, 136] width 18 height 18
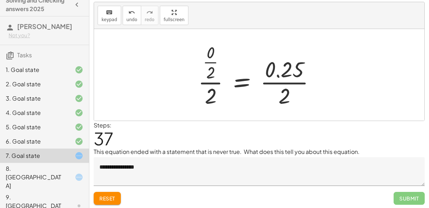
click at [273, 85] on div at bounding box center [260, 74] width 130 height 69
